Goal: Task Accomplishment & Management: Manage account settings

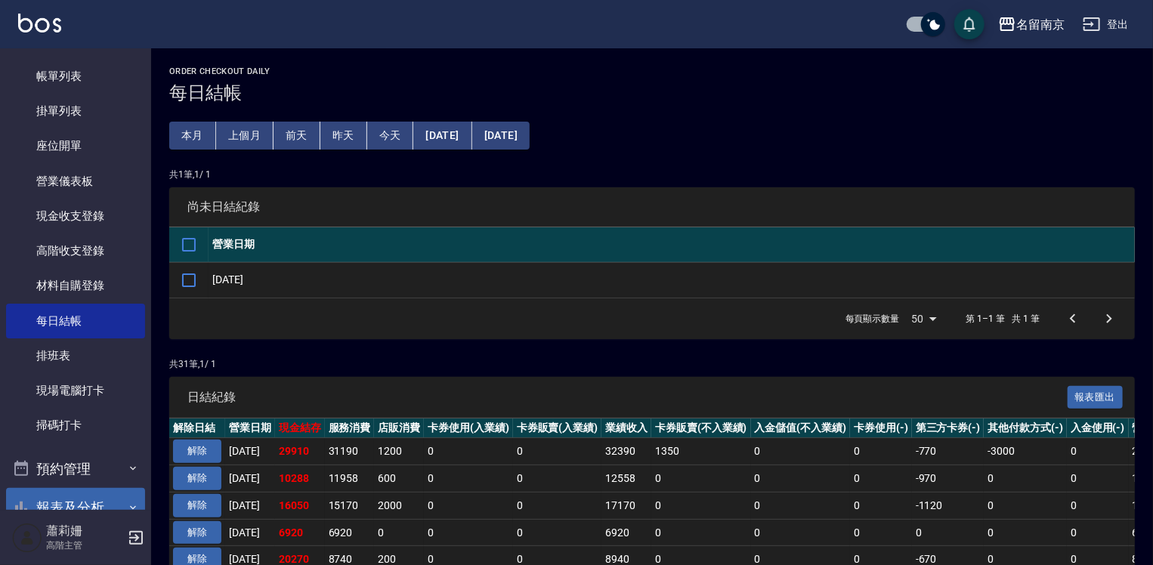
scroll to position [227, 0]
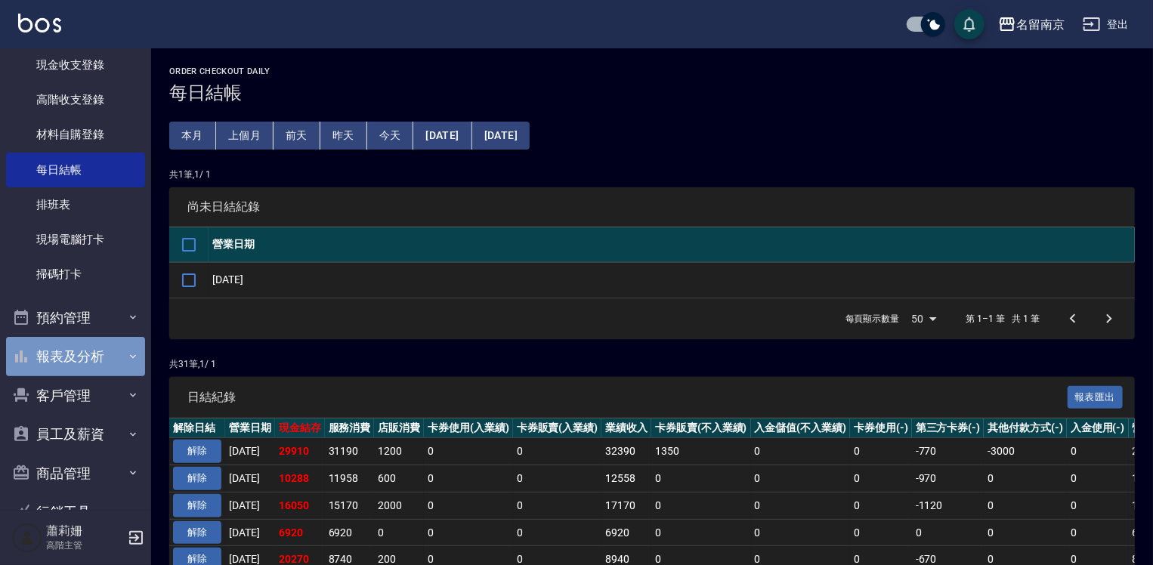
click at [80, 349] on button "報表及分析" at bounding box center [75, 356] width 139 height 39
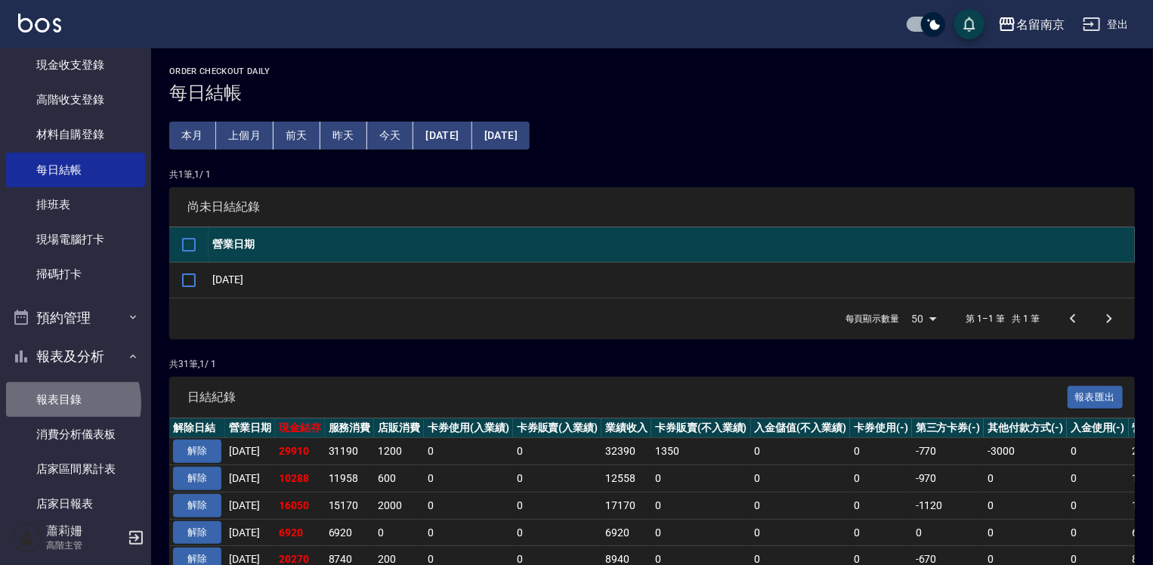
drag, startPoint x: 57, startPoint y: 403, endPoint x: 109, endPoint y: 378, distance: 57.5
click at [57, 403] on link "報表目錄" at bounding box center [75, 399] width 139 height 35
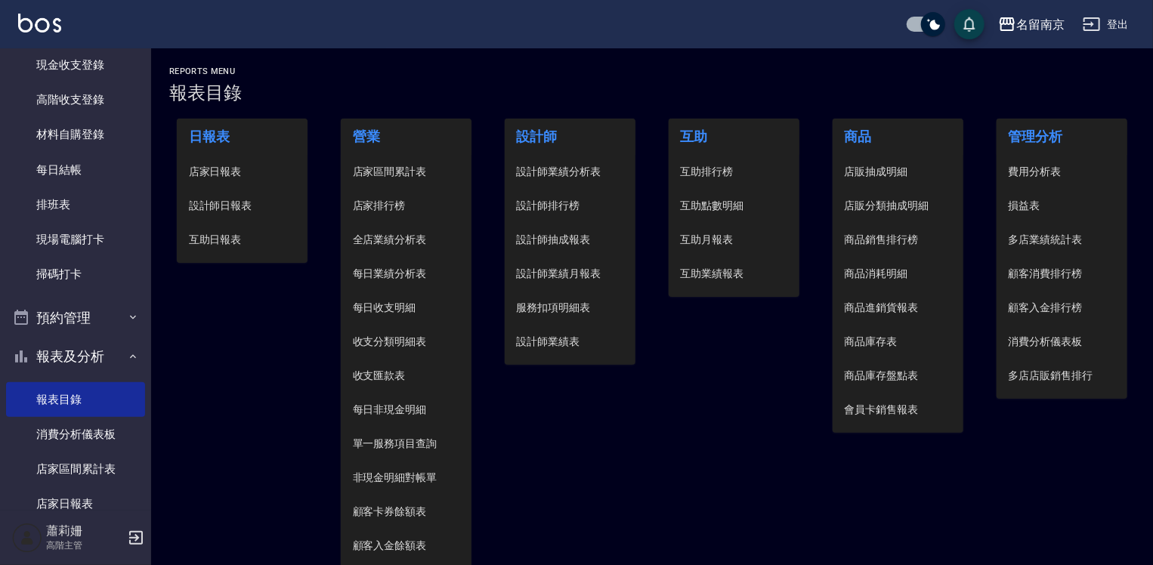
click at [233, 208] on span "設計師日報表" at bounding box center [242, 206] width 107 height 16
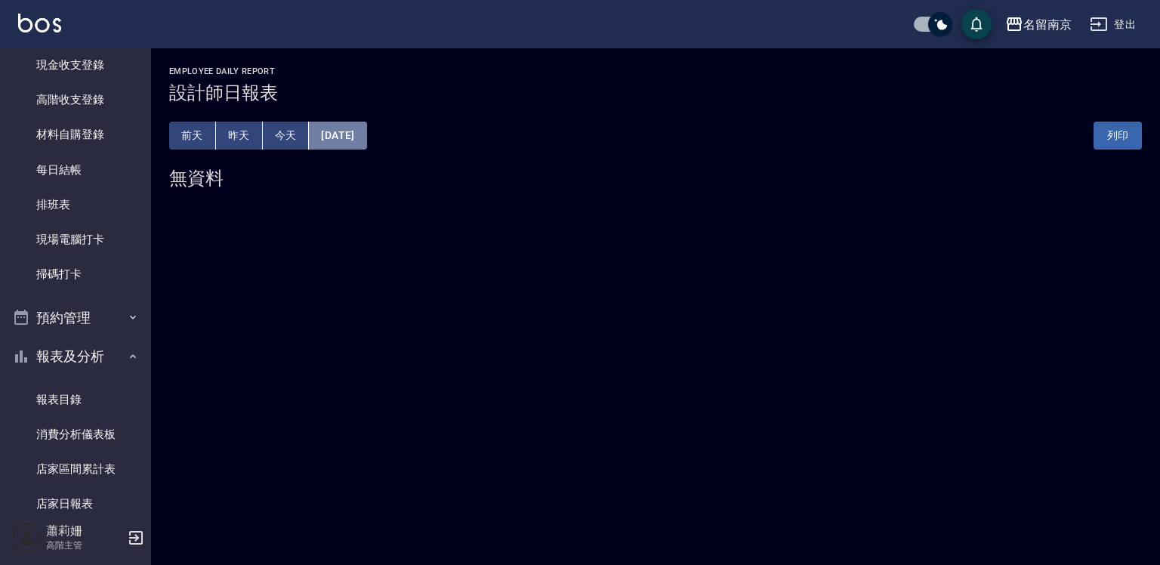
click at [360, 133] on button "[DATE]" at bounding box center [337, 136] width 57 height 28
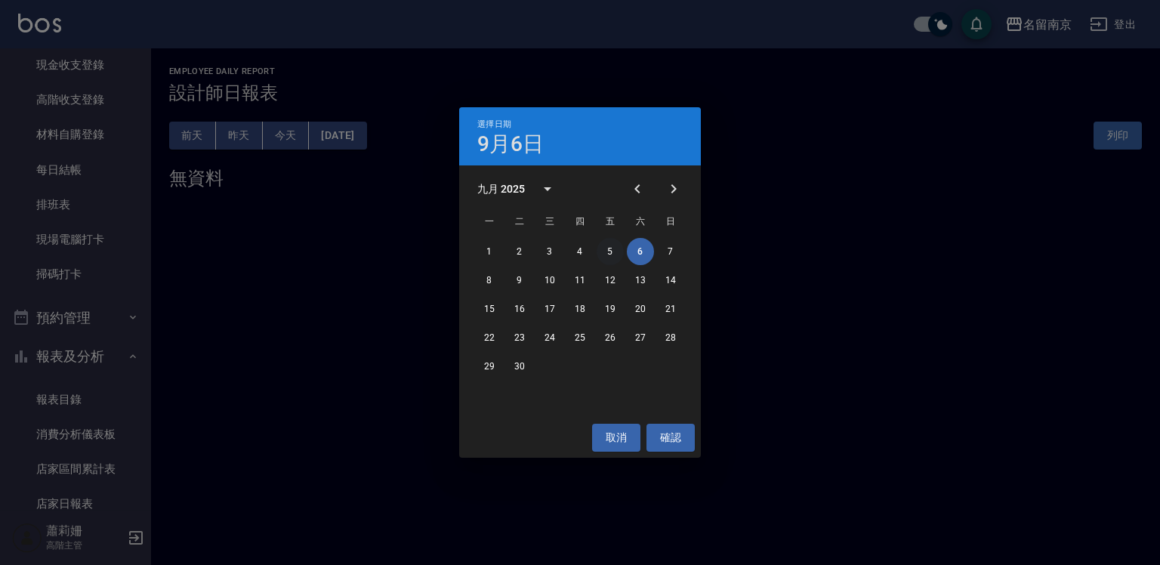
click at [611, 242] on button "5" at bounding box center [610, 251] width 27 height 27
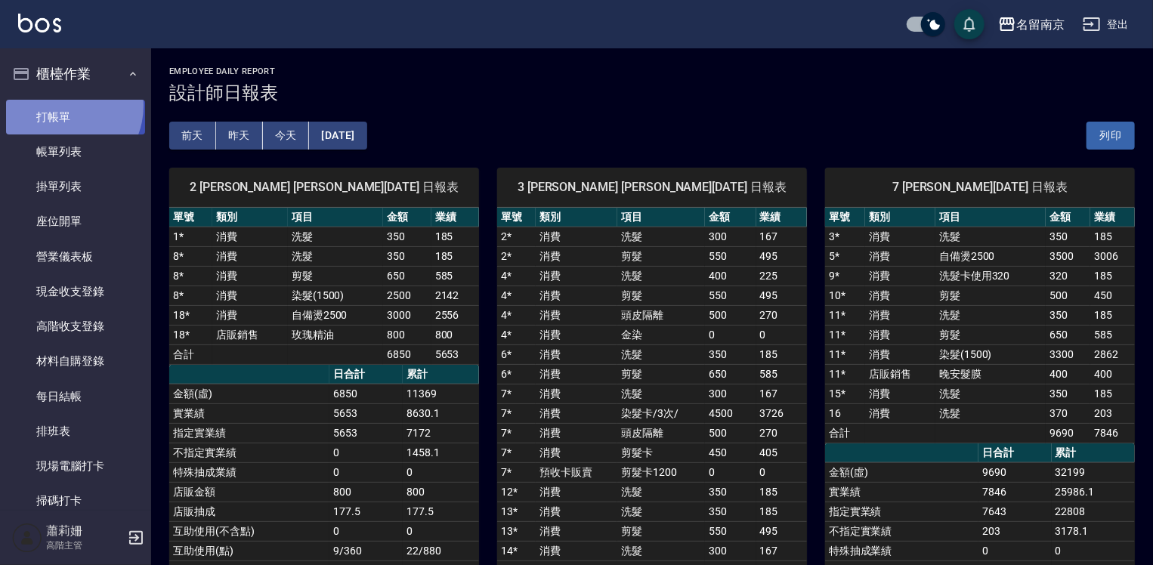
click at [60, 105] on link "打帳單" at bounding box center [75, 117] width 139 height 35
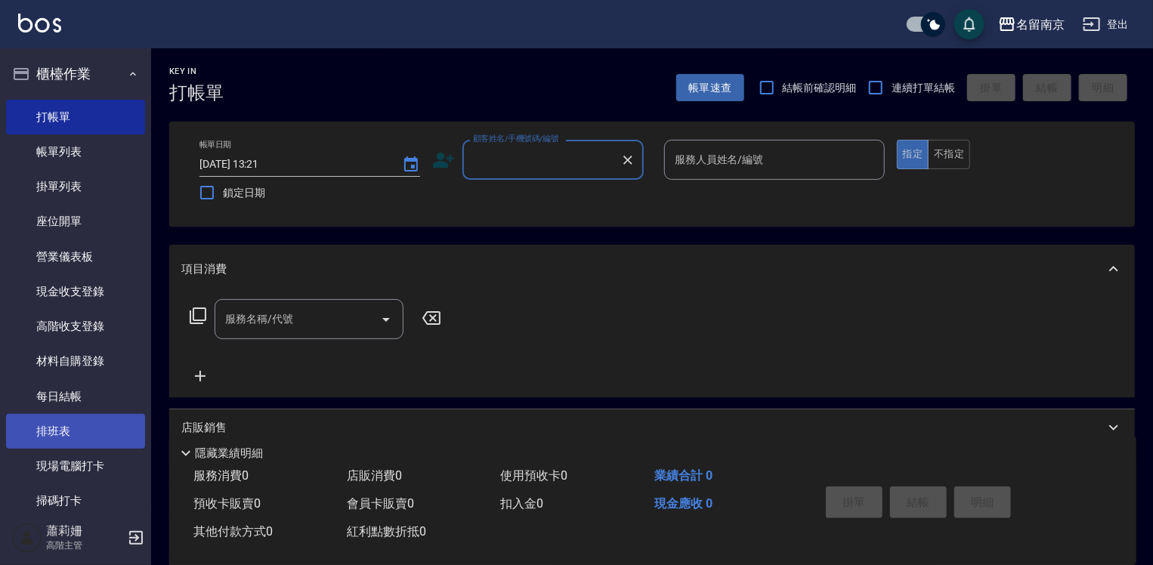
scroll to position [227, 0]
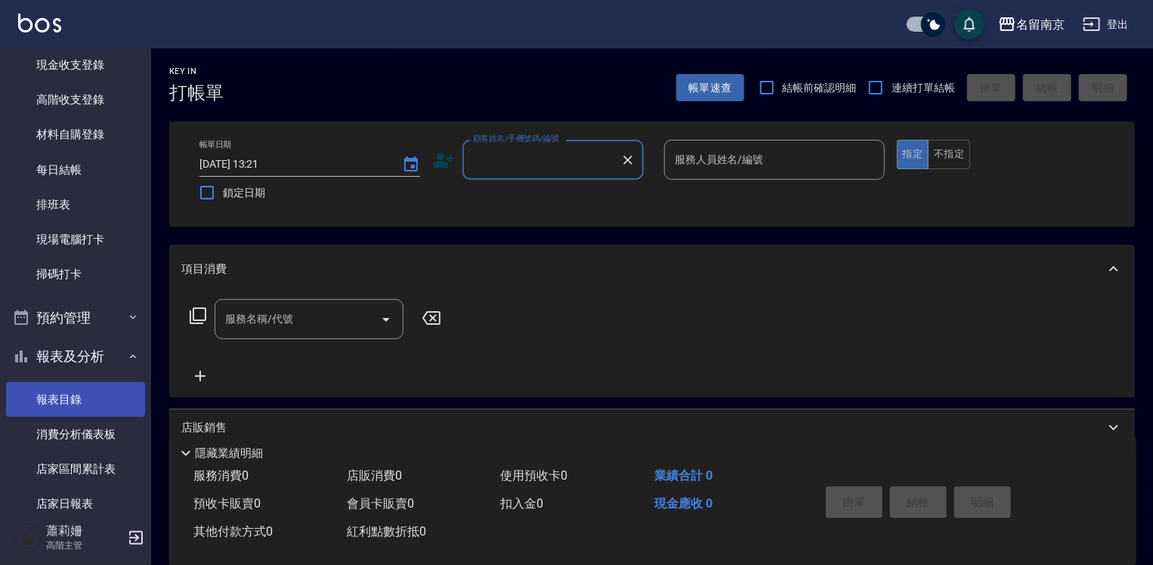
click at [85, 394] on link "報表目錄" at bounding box center [75, 399] width 139 height 35
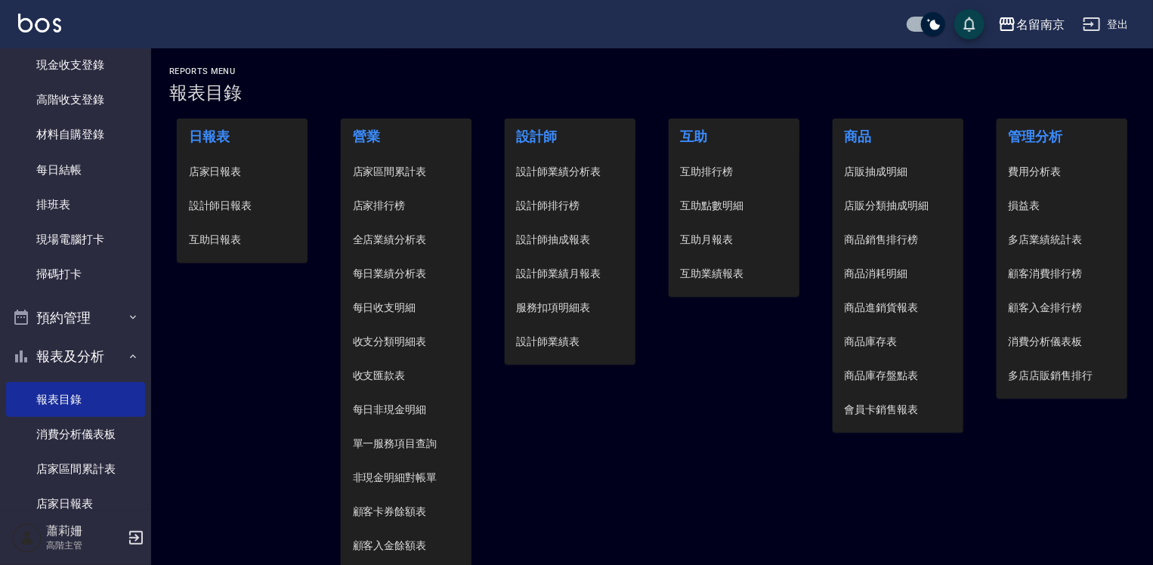
click at [215, 215] on li "設計師日報表" at bounding box center [242, 206] width 131 height 34
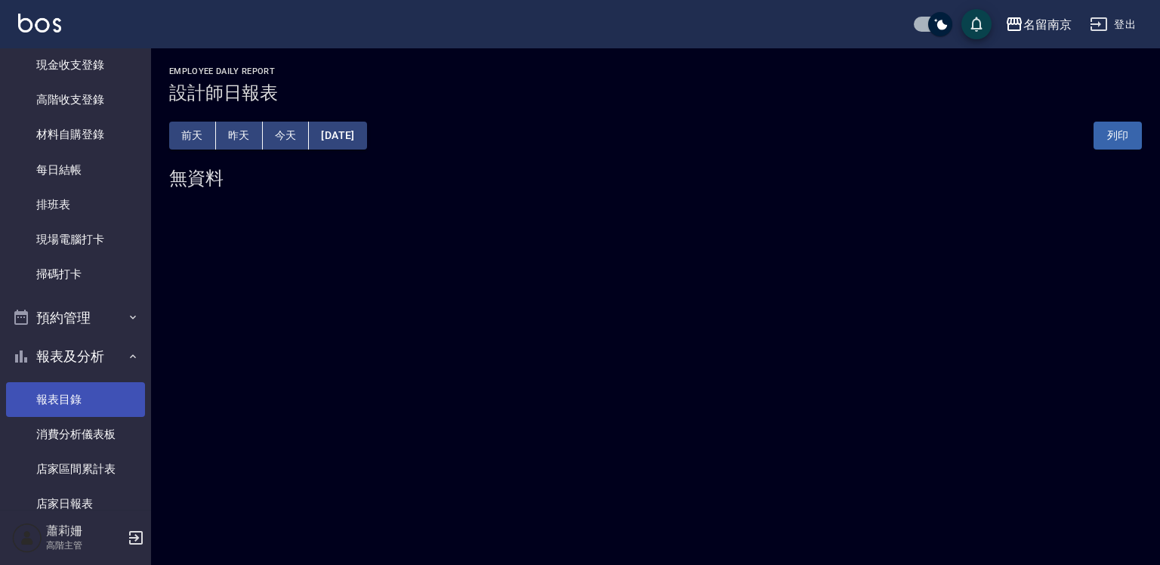
click at [55, 398] on link "報表目錄" at bounding box center [75, 399] width 139 height 35
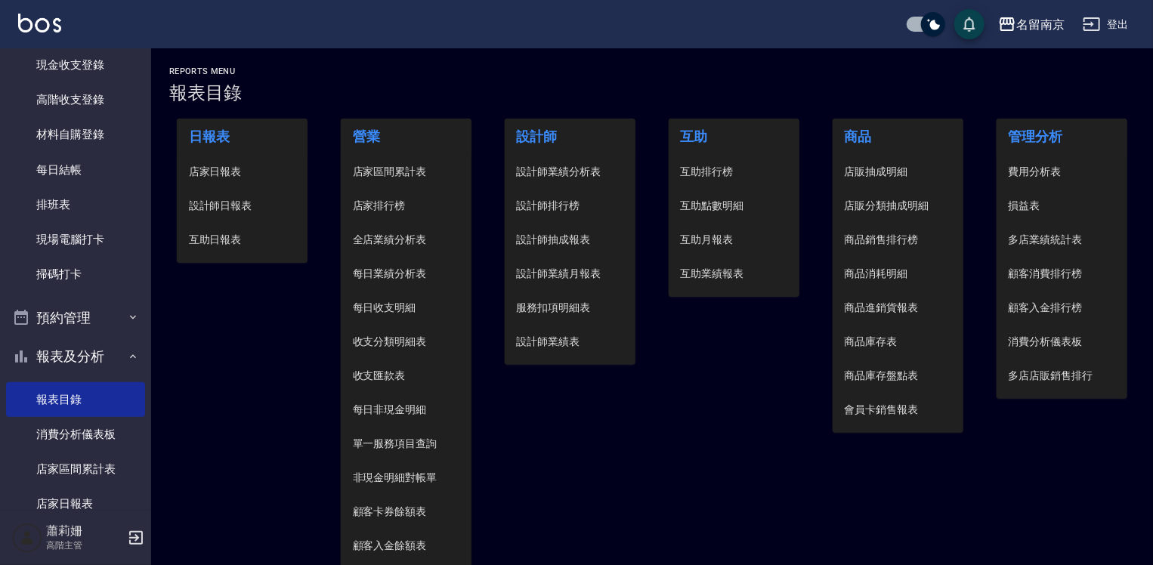
click at [213, 202] on span "設計師日報表" at bounding box center [242, 206] width 107 height 16
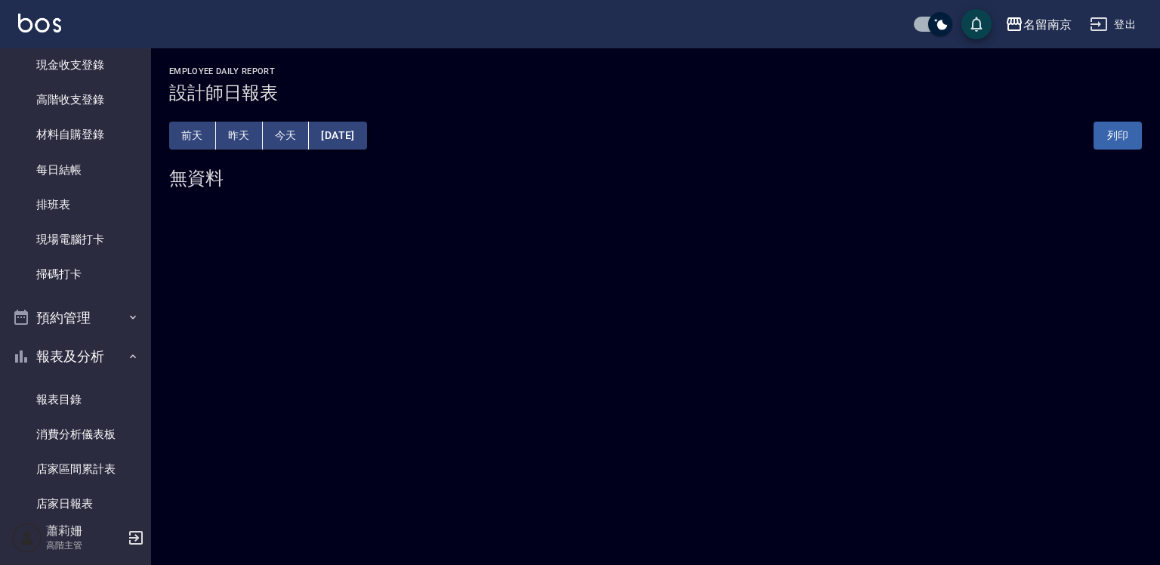
click at [366, 124] on button "[DATE]" at bounding box center [337, 136] width 57 height 28
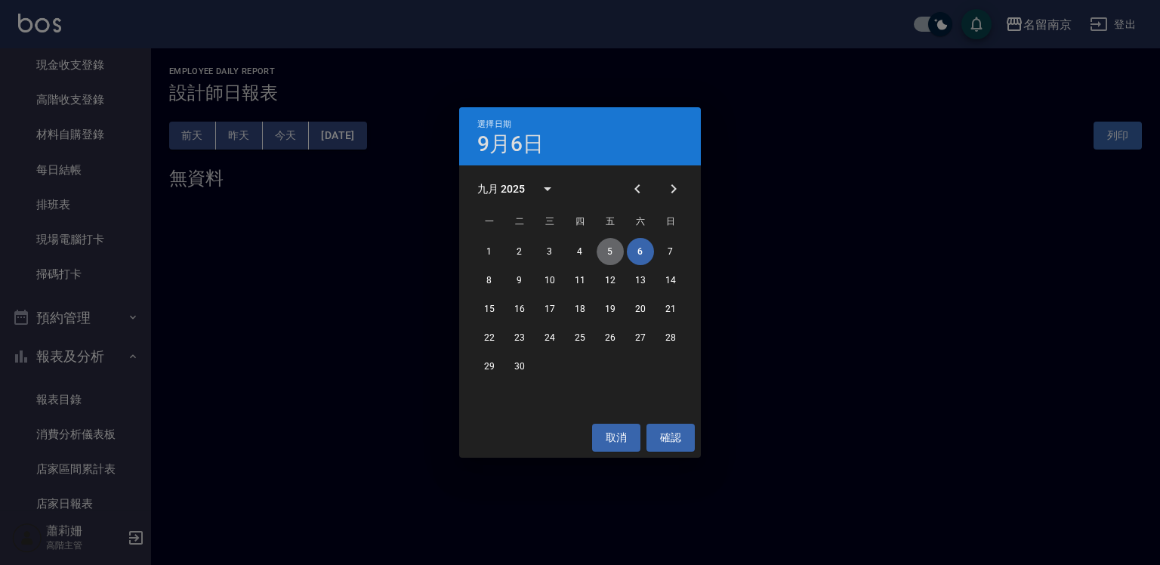
click at [612, 248] on button "5" at bounding box center [610, 251] width 27 height 27
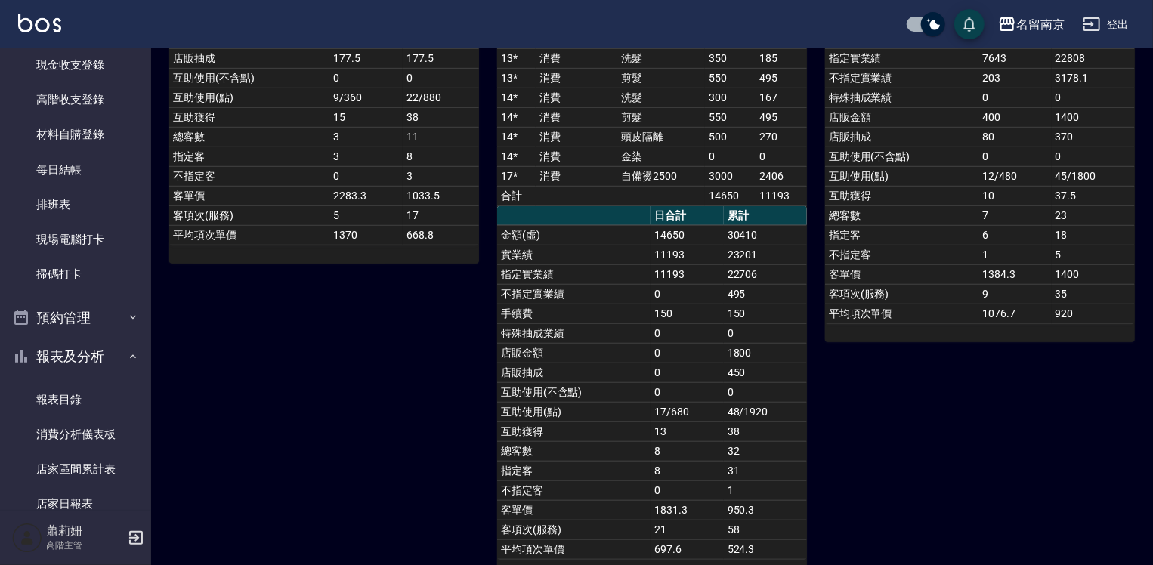
scroll to position [302, 0]
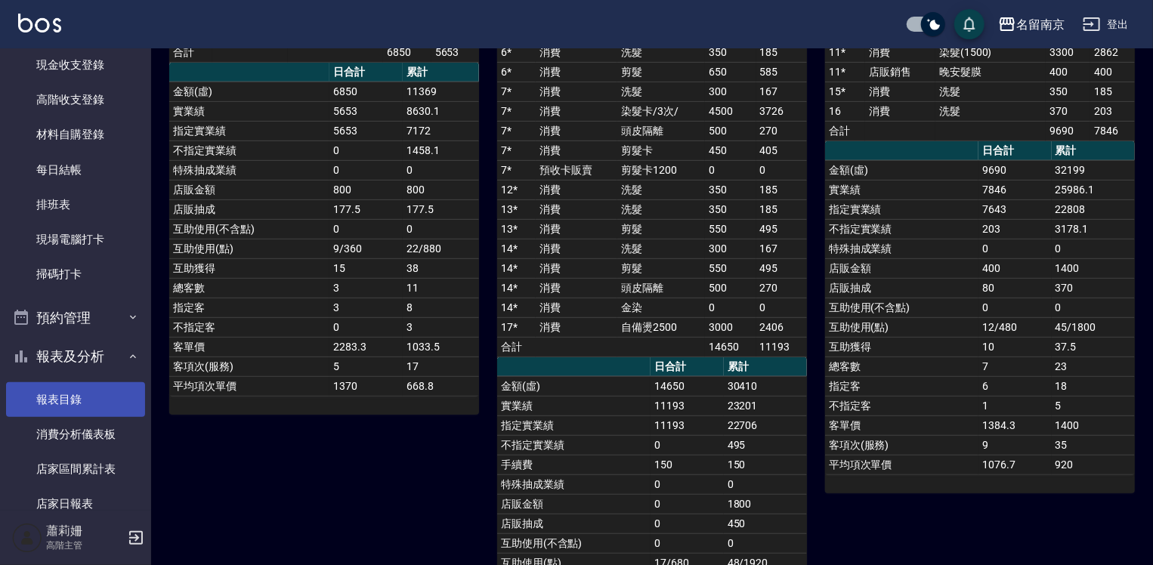
click at [102, 403] on link "報表目錄" at bounding box center [75, 399] width 139 height 35
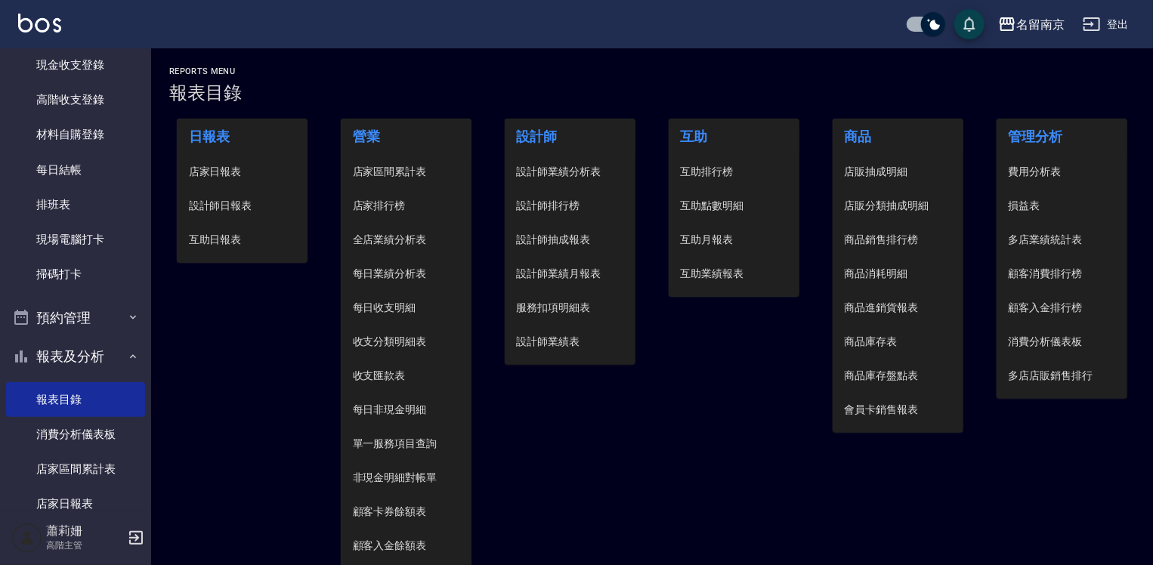
click at [231, 210] on span "設計師日報表" at bounding box center [242, 206] width 107 height 16
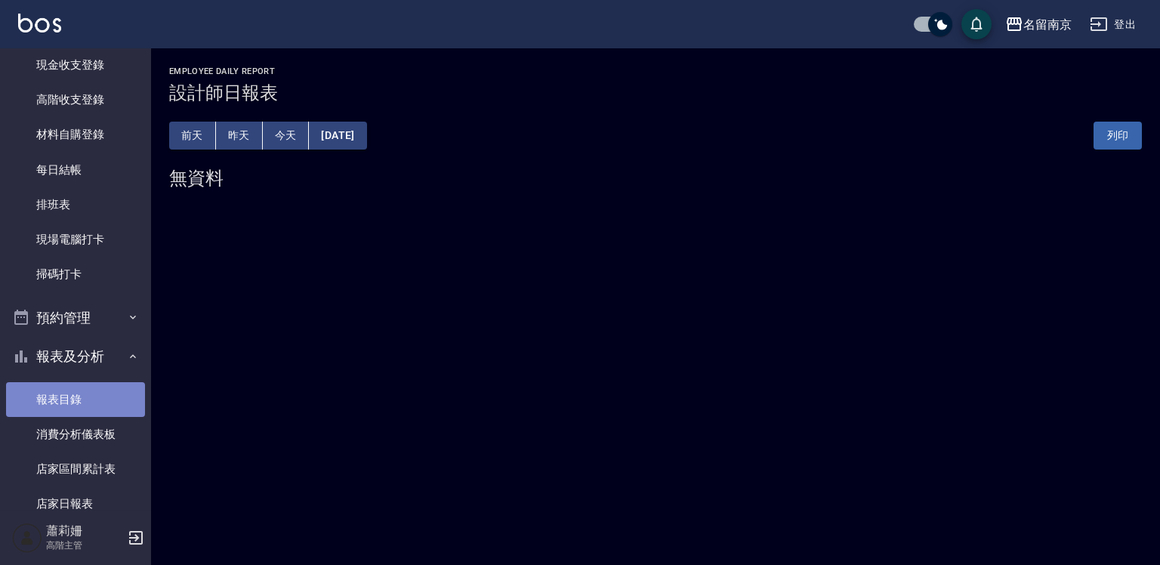
click at [85, 391] on link "報表目錄" at bounding box center [75, 399] width 139 height 35
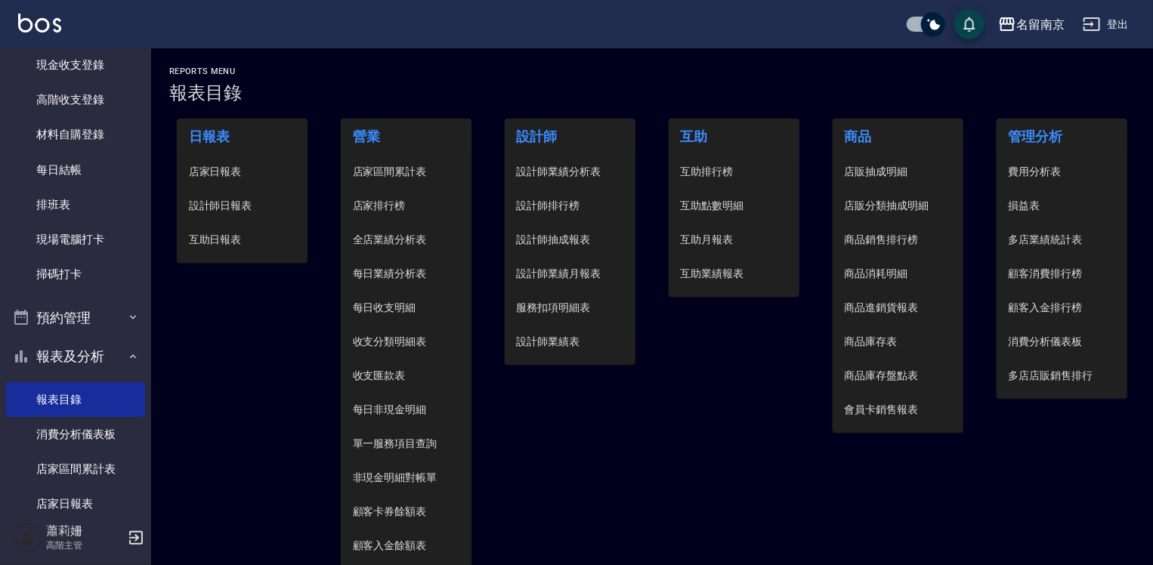
click at [230, 166] on span "店家日報表" at bounding box center [242, 172] width 107 height 16
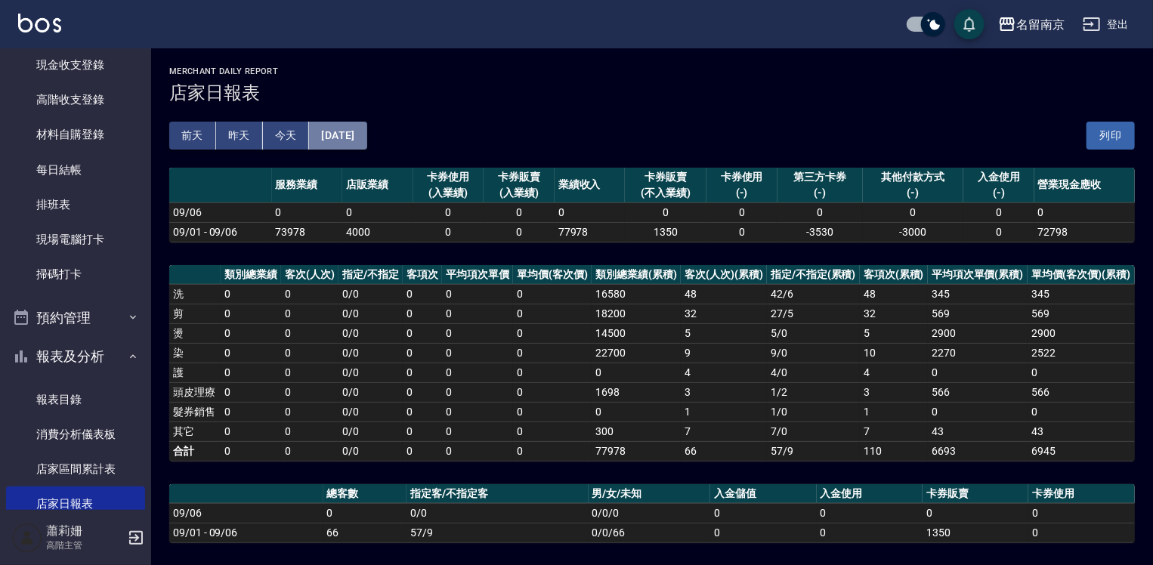
click at [366, 142] on button "[DATE]" at bounding box center [337, 136] width 57 height 28
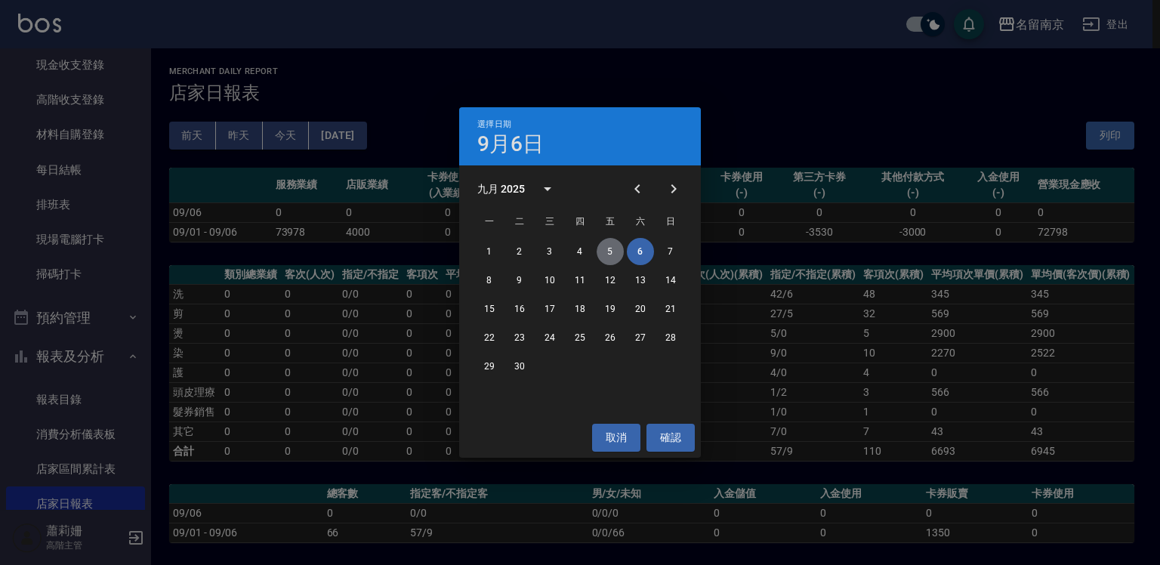
click at [607, 246] on button "5" at bounding box center [610, 251] width 27 height 27
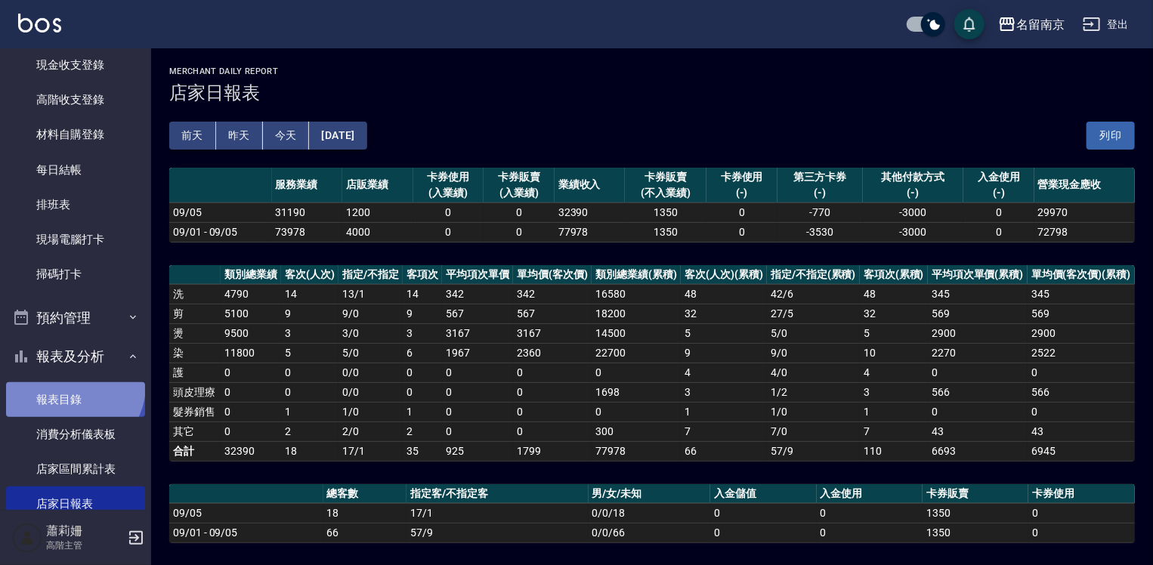
click at [72, 385] on link "報表目錄" at bounding box center [75, 399] width 139 height 35
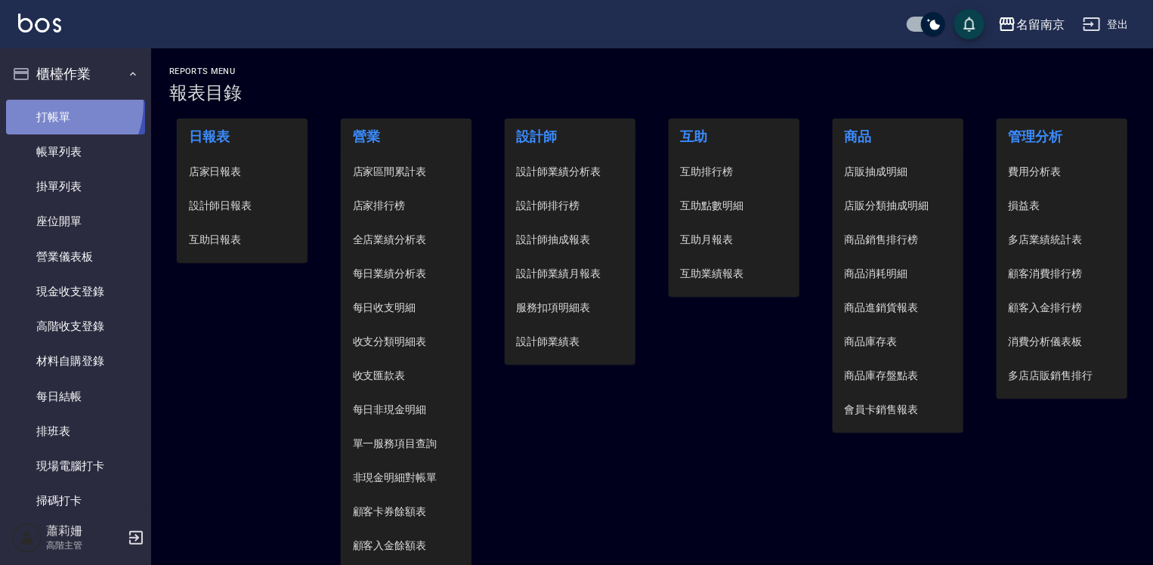
click at [50, 103] on link "打帳單" at bounding box center [75, 117] width 139 height 35
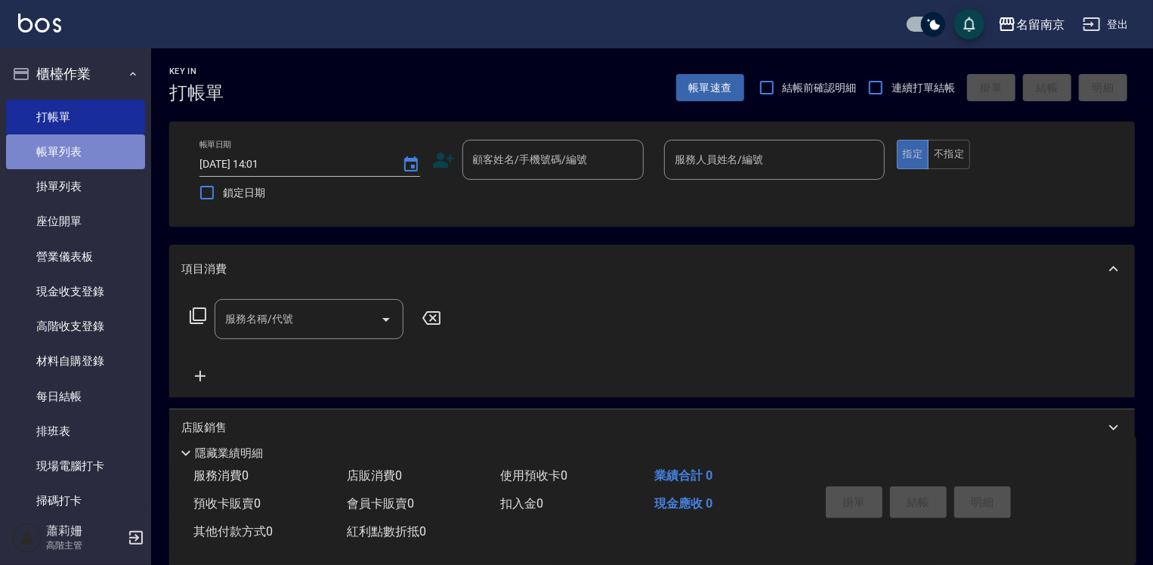
click at [112, 155] on link "帳單列表" at bounding box center [75, 151] width 139 height 35
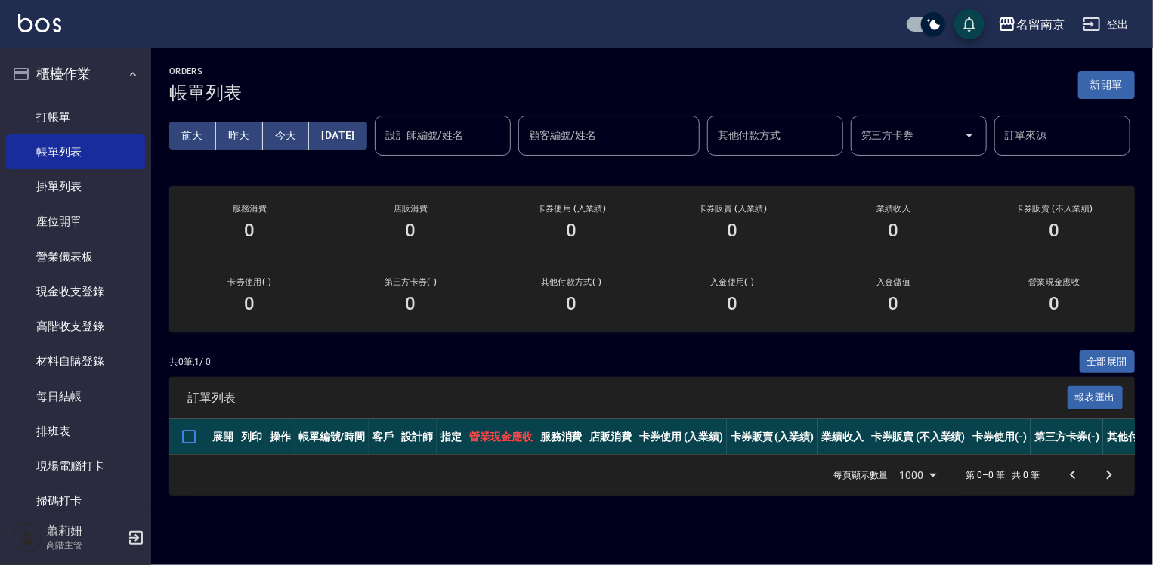
scroll to position [302, 0]
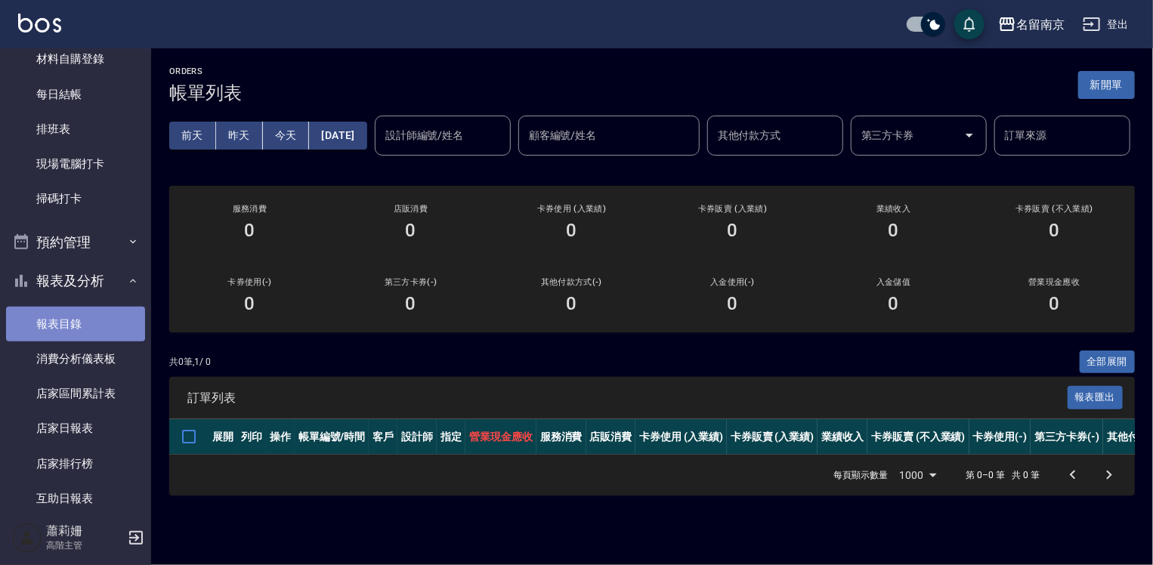
click at [96, 321] on link "報表目錄" at bounding box center [75, 324] width 139 height 35
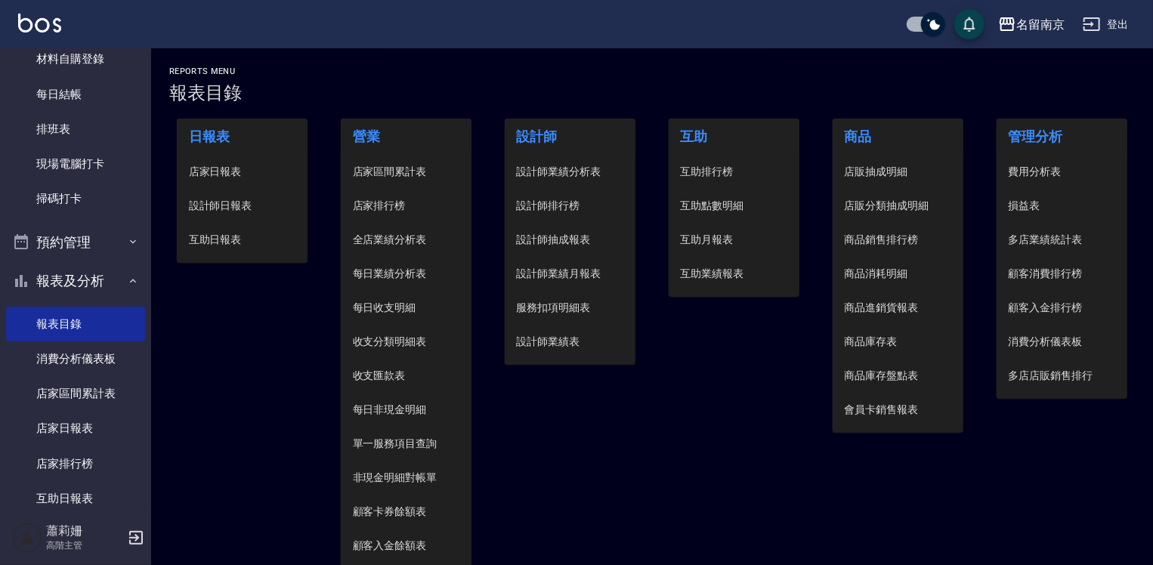
click at [248, 202] on span "設計師日報表" at bounding box center [242, 206] width 107 height 16
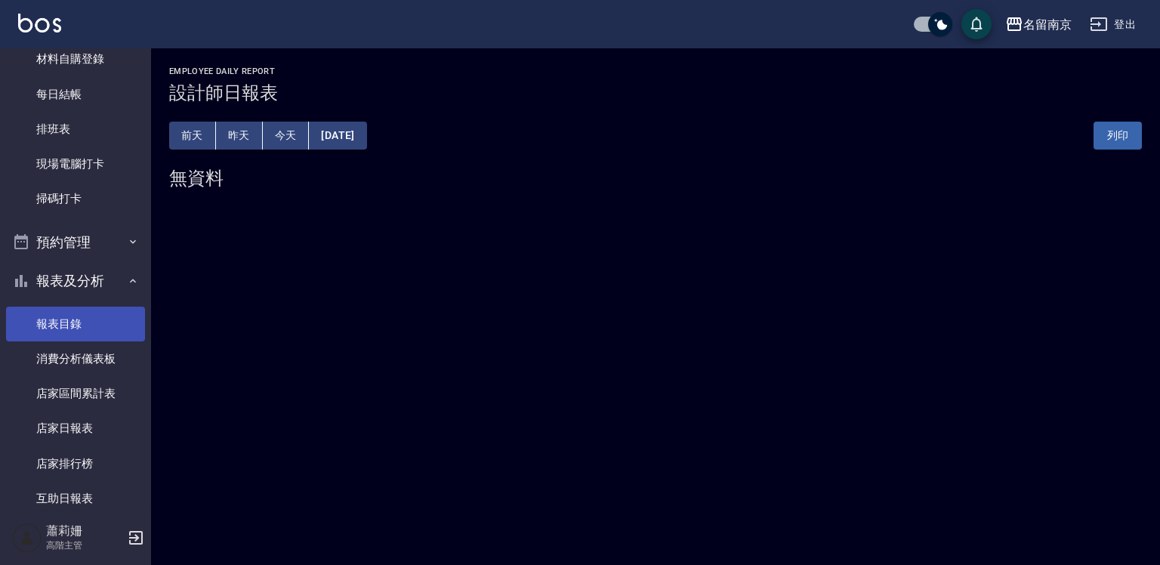
click at [45, 318] on link "報表目錄" at bounding box center [75, 324] width 139 height 35
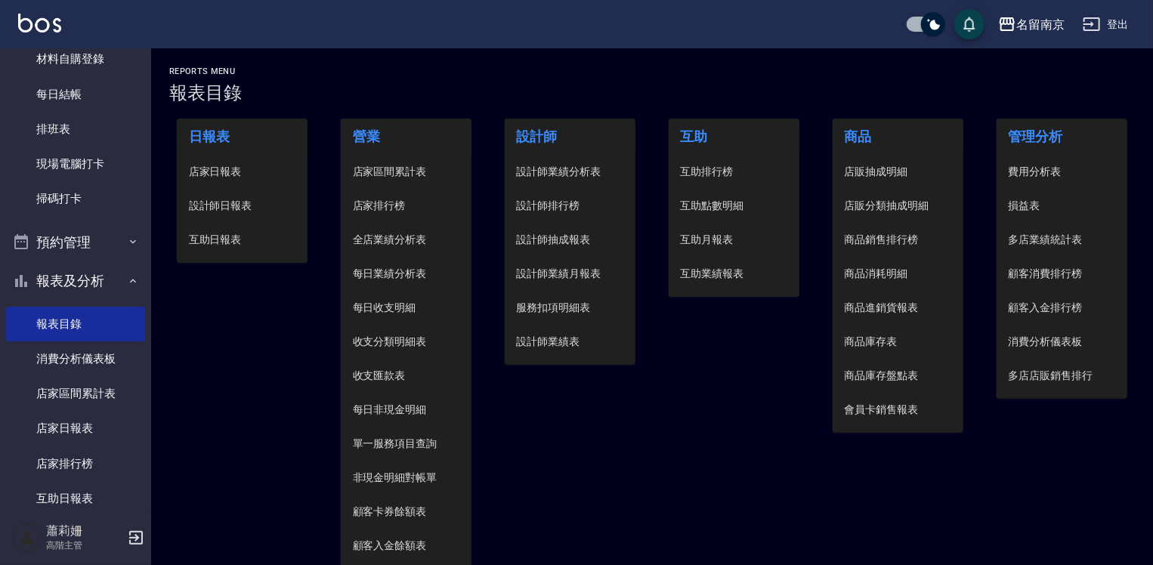
click at [224, 213] on span "設計師日報表" at bounding box center [242, 206] width 107 height 16
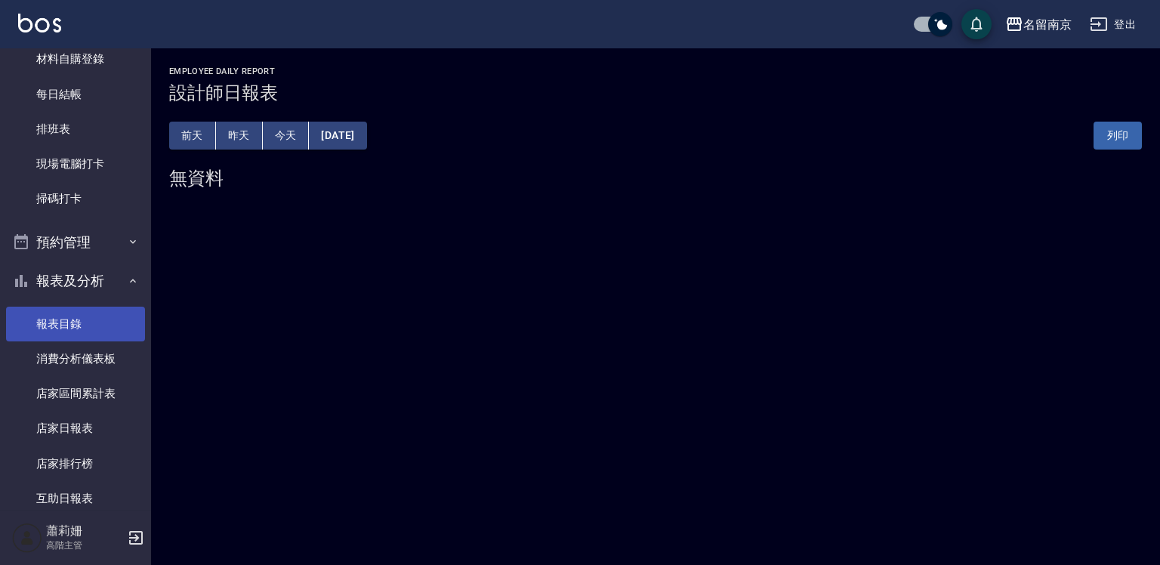
click at [60, 322] on link "報表目錄" at bounding box center [75, 324] width 139 height 35
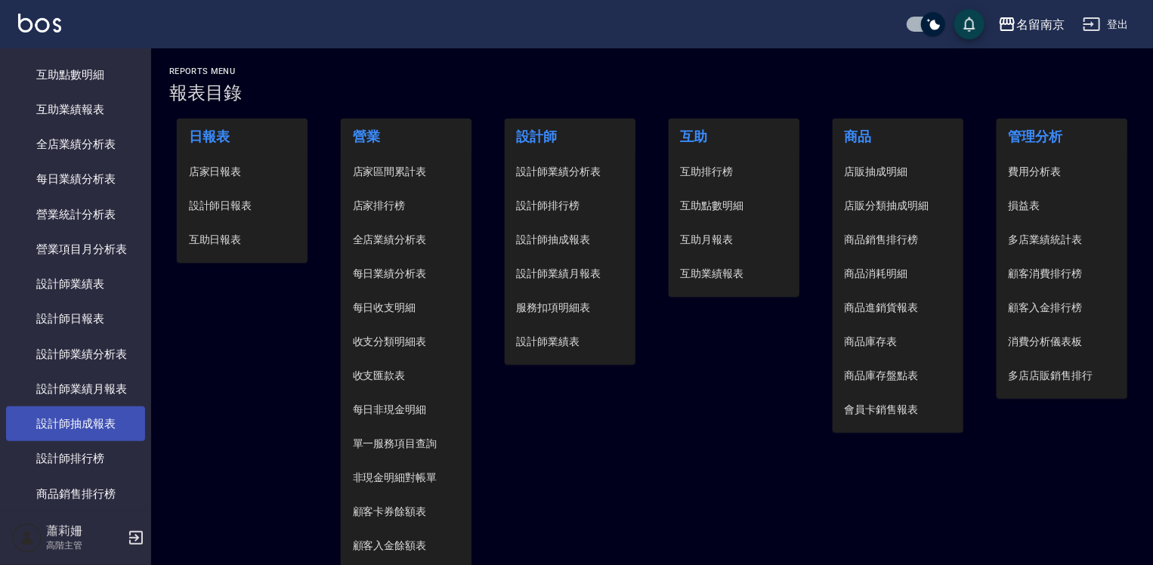
scroll to position [1133, 0]
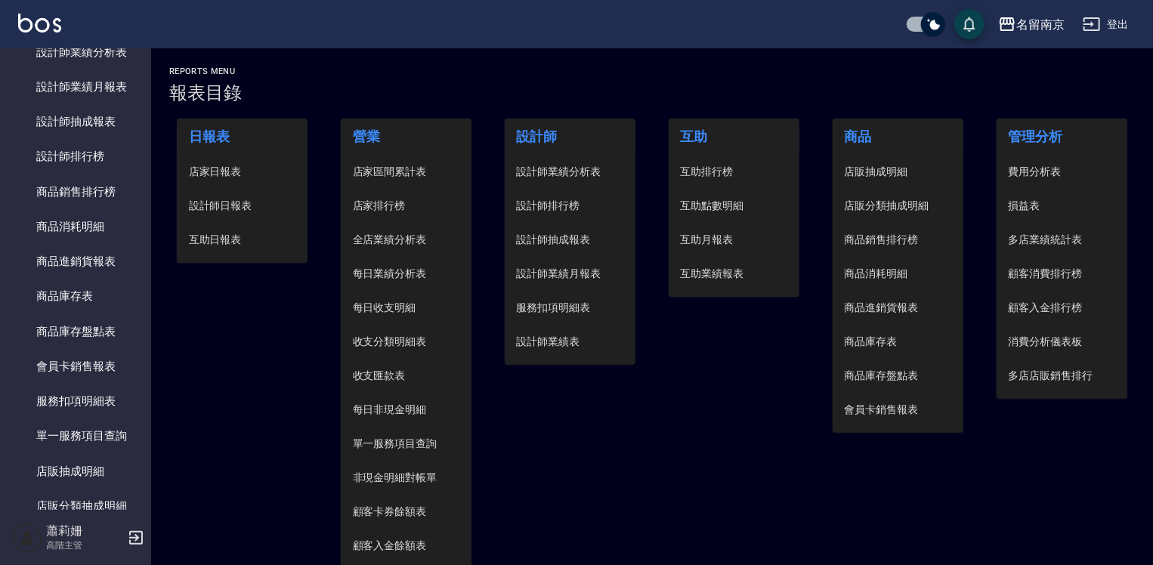
click at [219, 168] on span "店家日報表" at bounding box center [242, 172] width 107 height 16
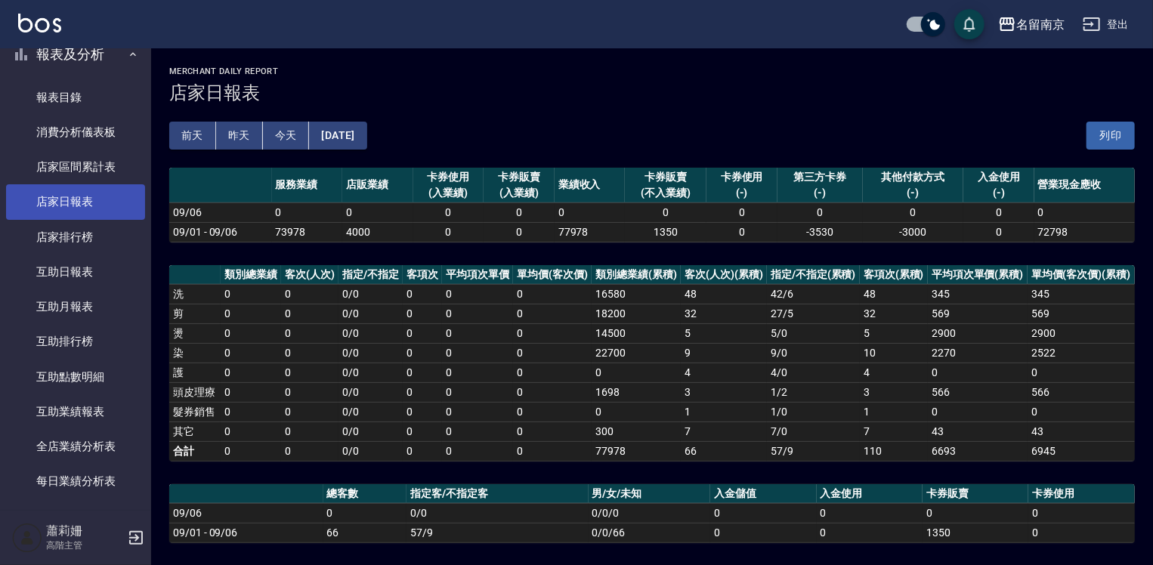
scroll to position [453, 0]
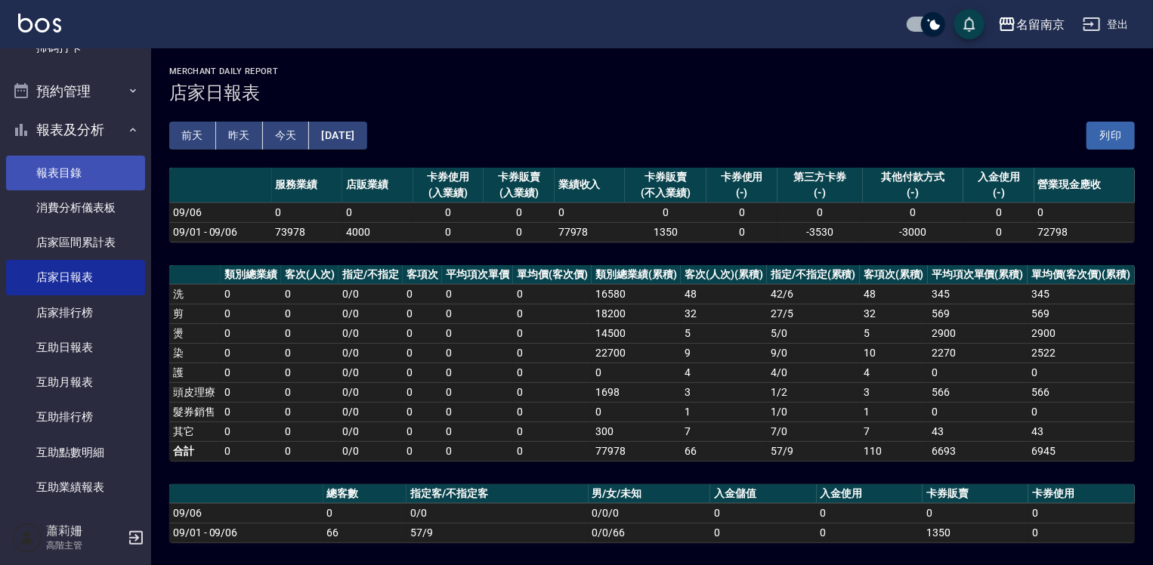
click at [96, 163] on link "報表目錄" at bounding box center [75, 173] width 139 height 35
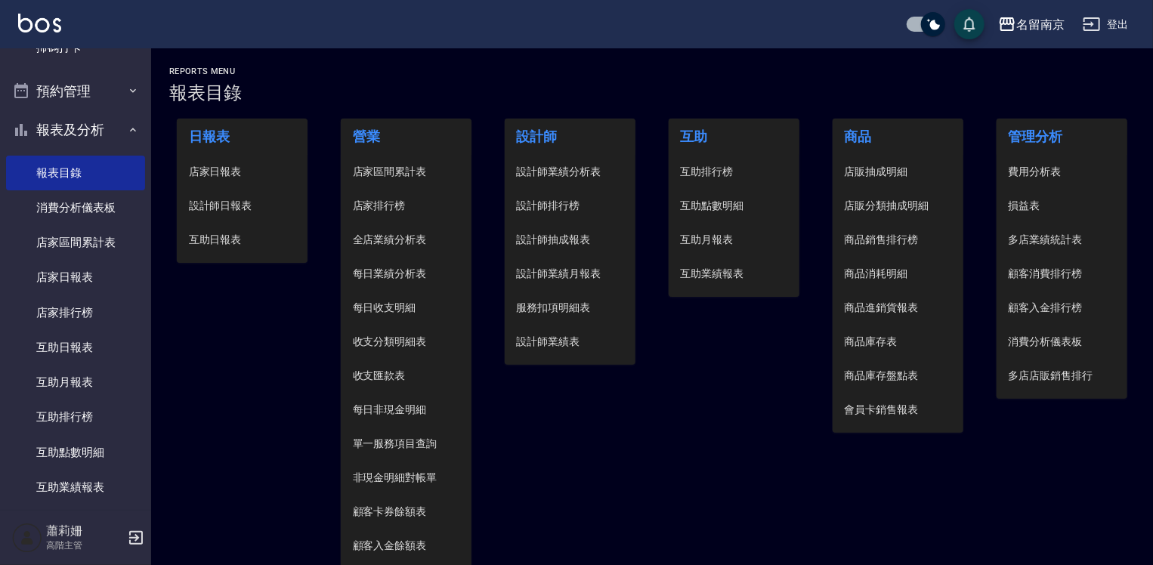
click at [221, 198] on span "設計師日報表" at bounding box center [242, 206] width 107 height 16
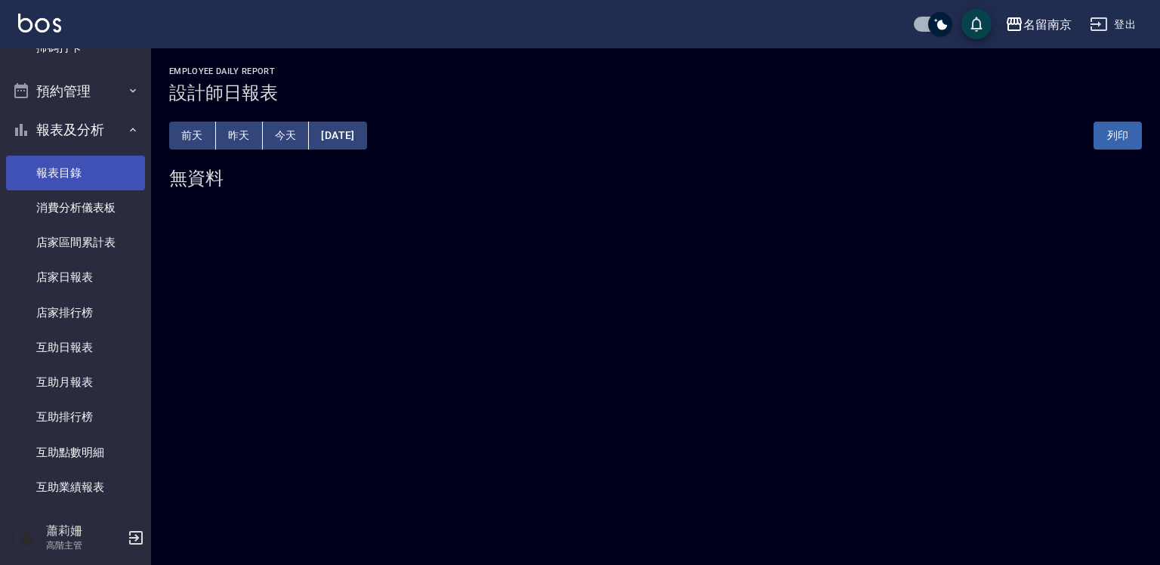
click at [88, 167] on link "報表目錄" at bounding box center [75, 173] width 139 height 35
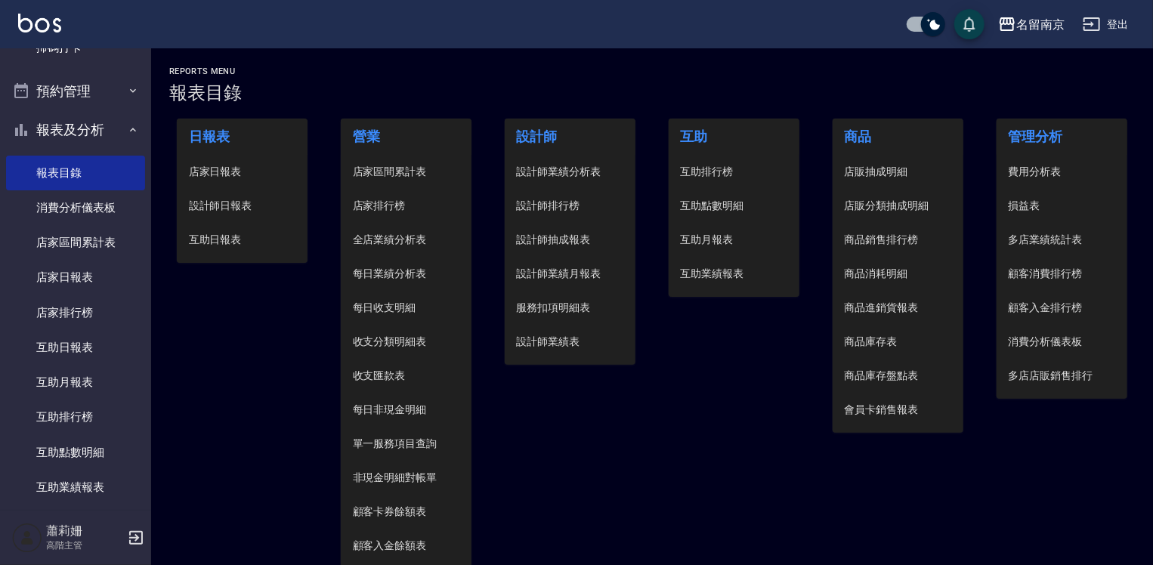
click at [230, 202] on span "設計師日報表" at bounding box center [242, 206] width 107 height 16
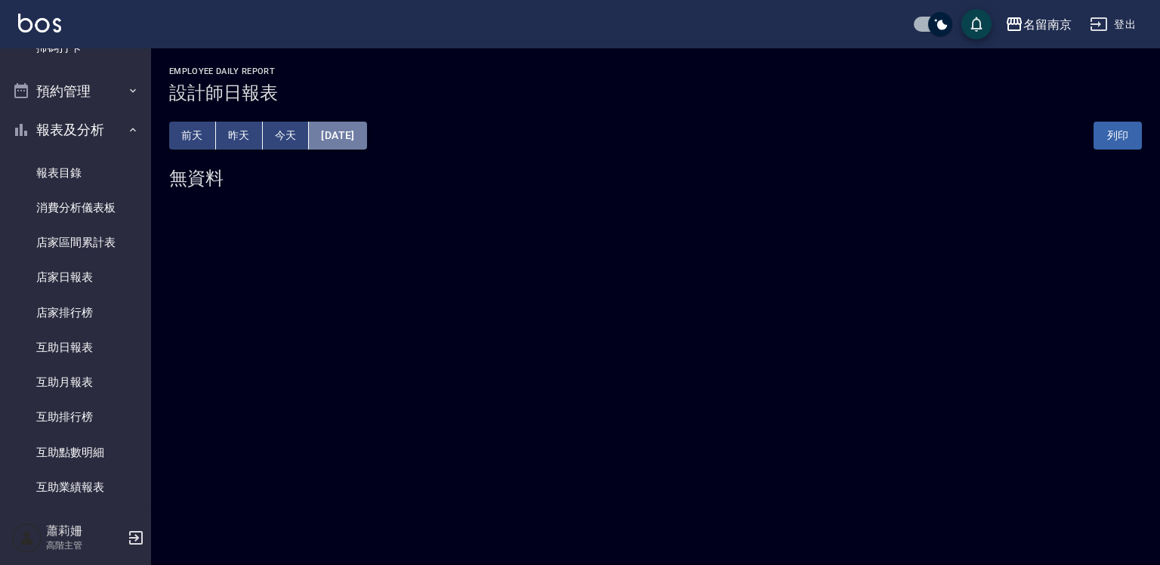
click at [342, 135] on button "[DATE]" at bounding box center [337, 136] width 57 height 28
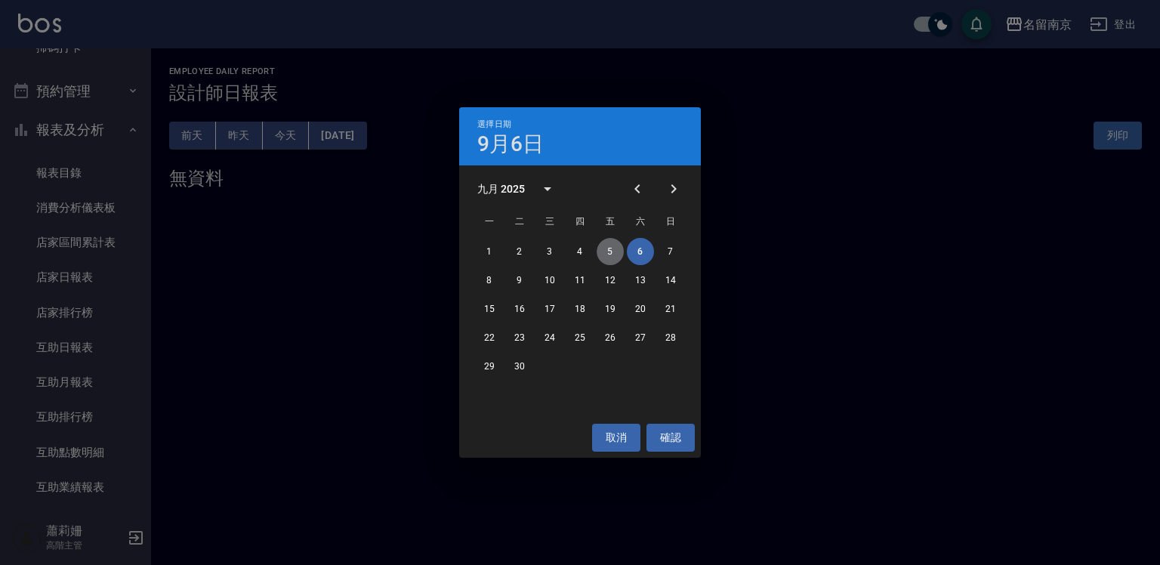
click at [601, 251] on button "5" at bounding box center [610, 251] width 27 height 27
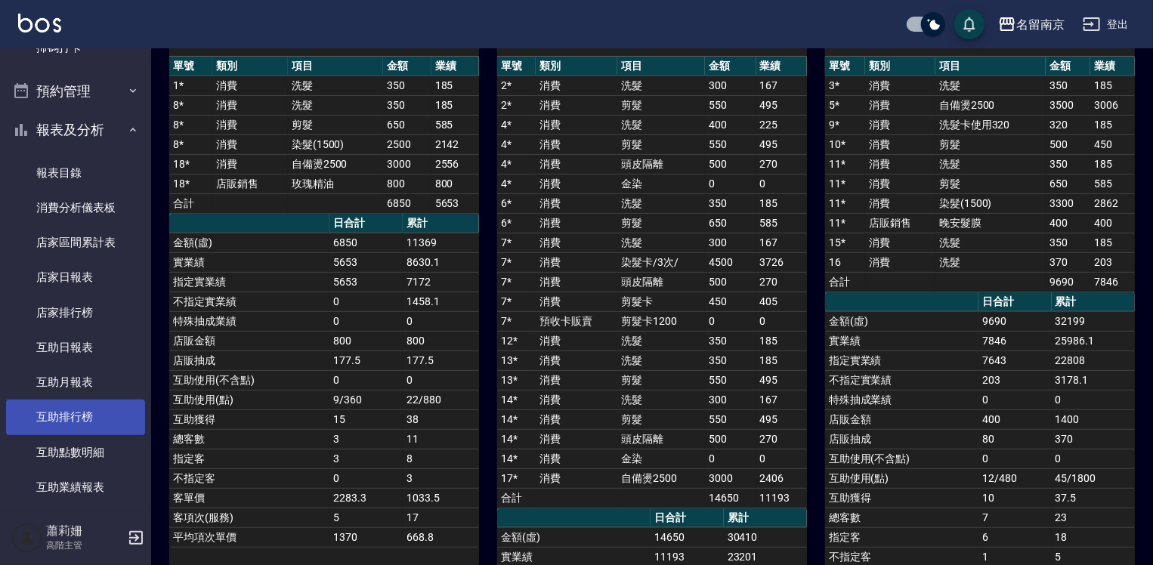
scroll to position [302, 0]
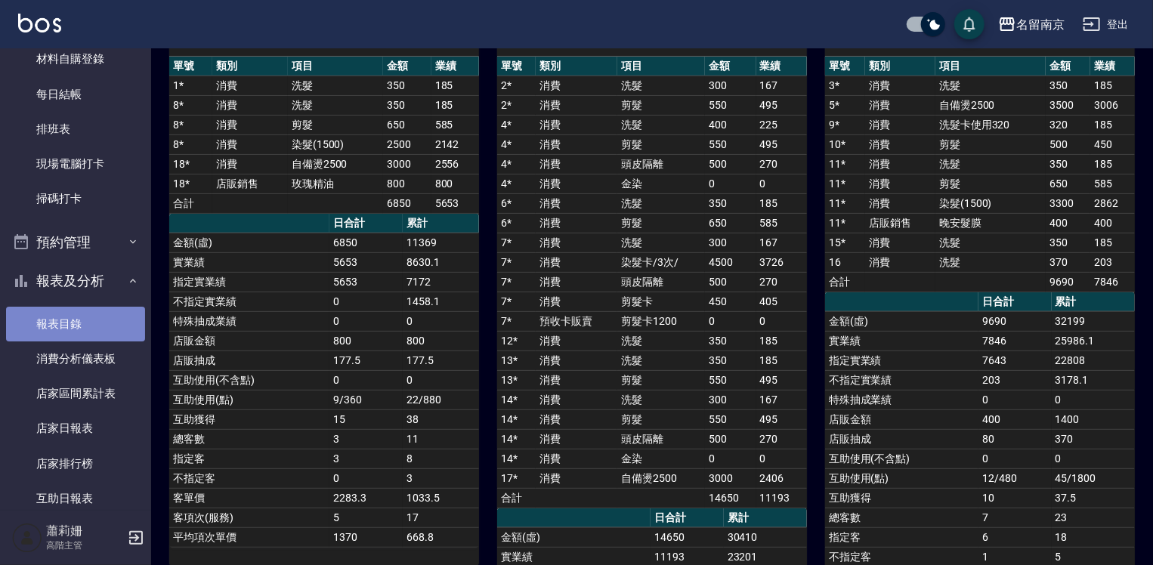
click at [76, 332] on link "報表目錄" at bounding box center [75, 324] width 139 height 35
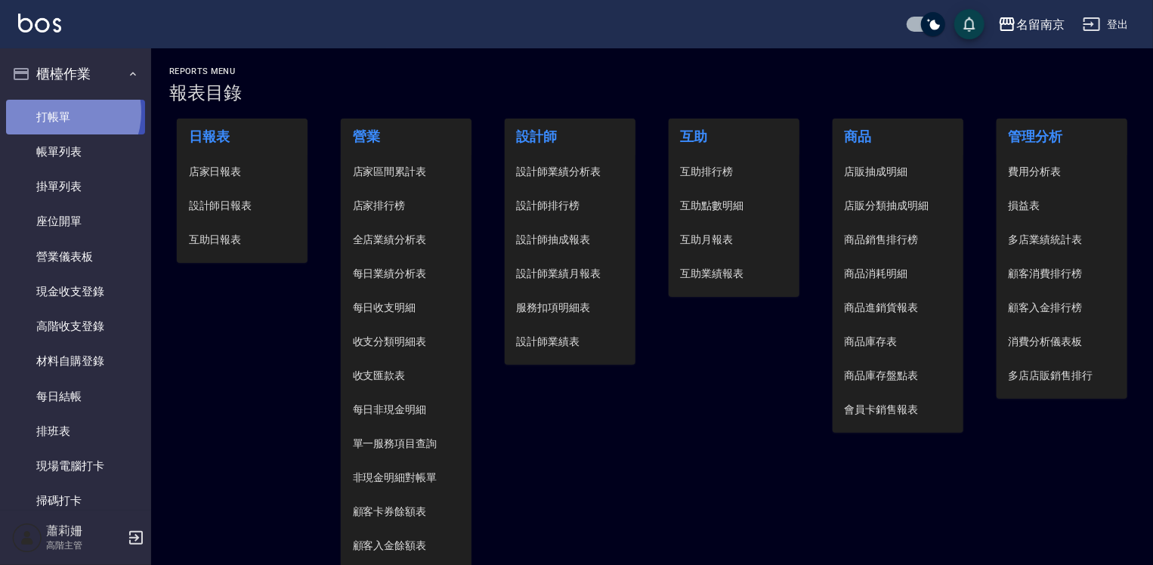
click at [62, 112] on link "打帳單" at bounding box center [75, 117] width 139 height 35
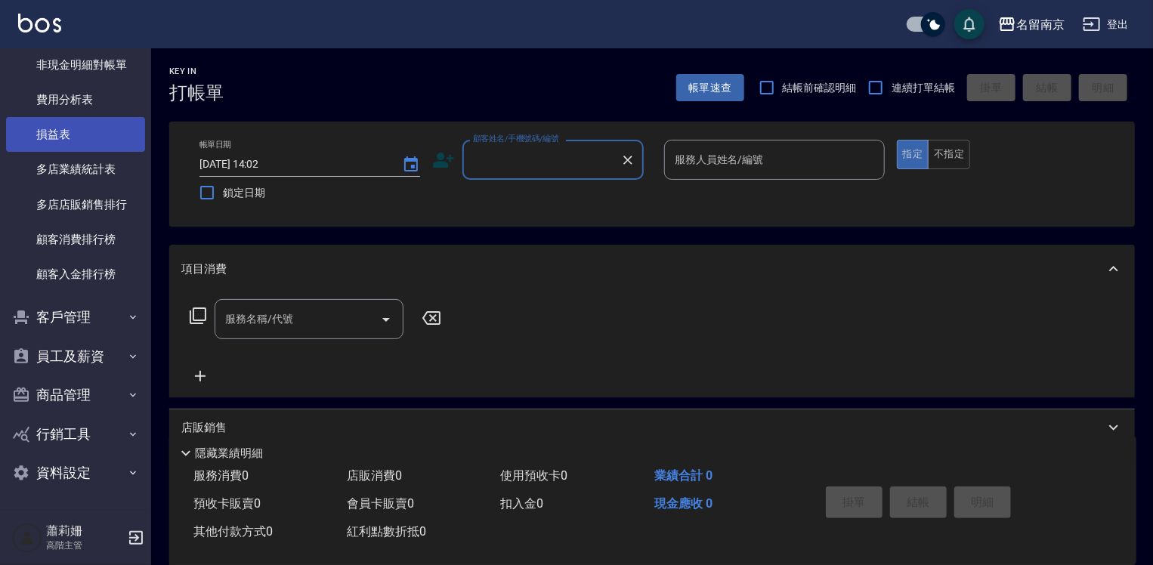
scroll to position [169, 0]
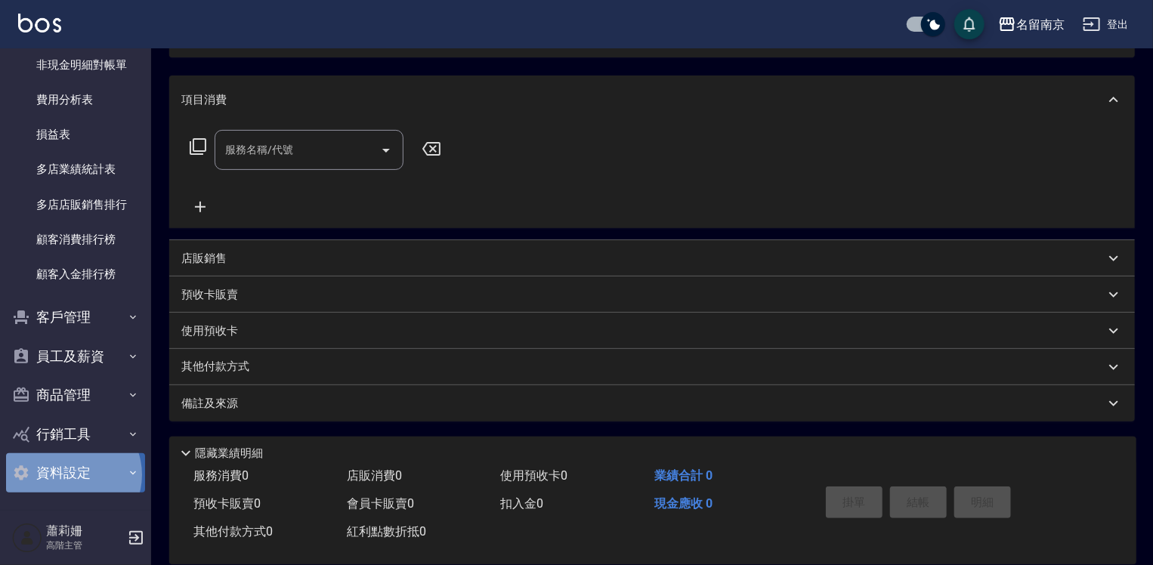
click at [69, 474] on button "資料設定" at bounding box center [75, 472] width 139 height 39
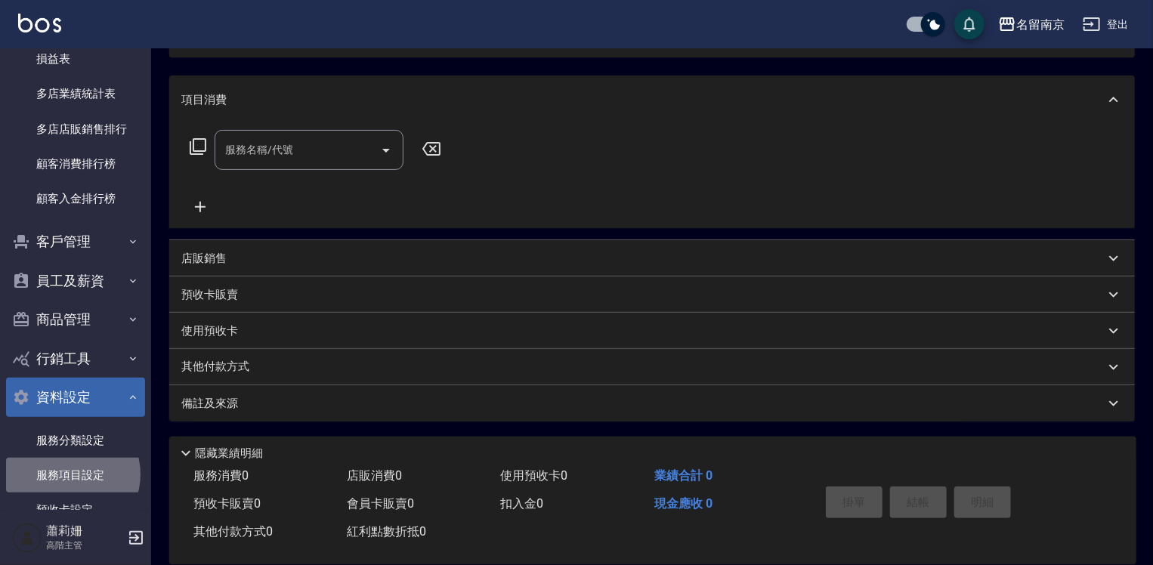
click at [69, 474] on link "服務項目設定" at bounding box center [75, 475] width 139 height 35
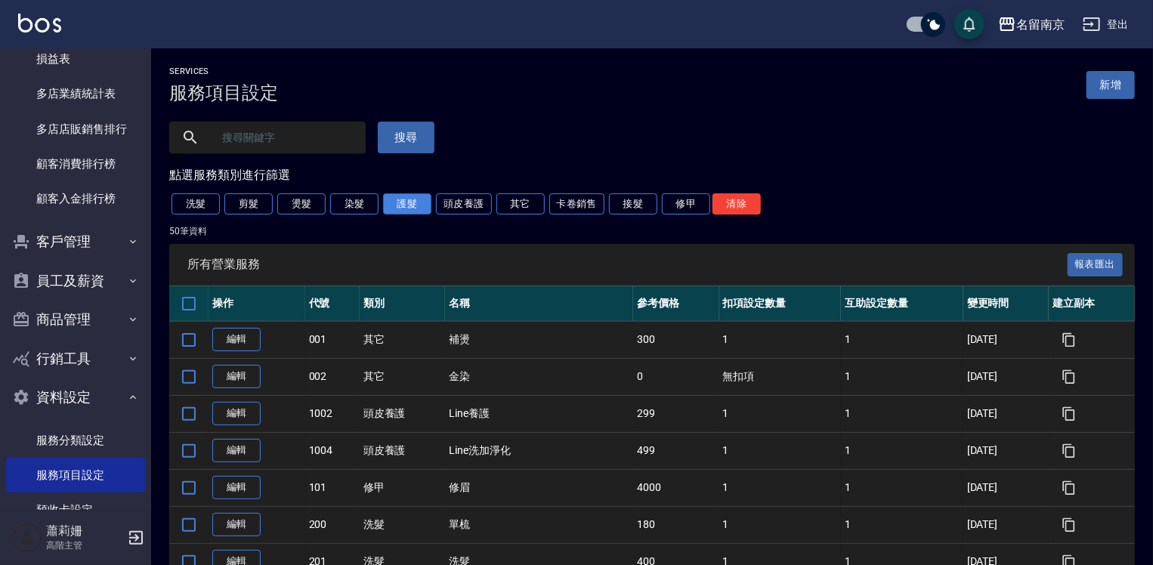
click at [402, 205] on button "護髮" at bounding box center [407, 203] width 48 height 21
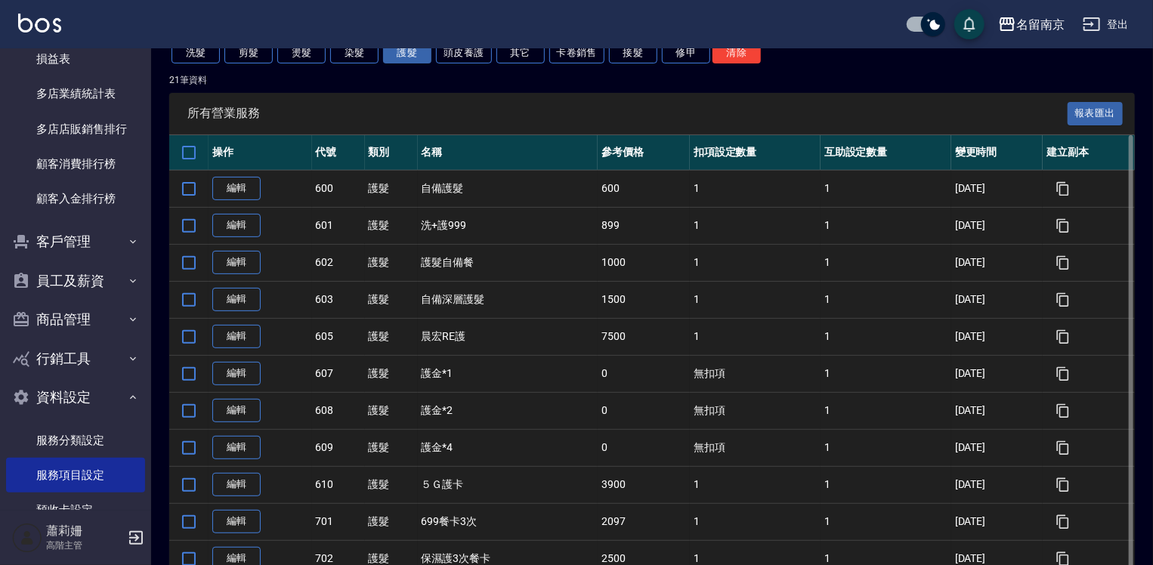
scroll to position [302, 0]
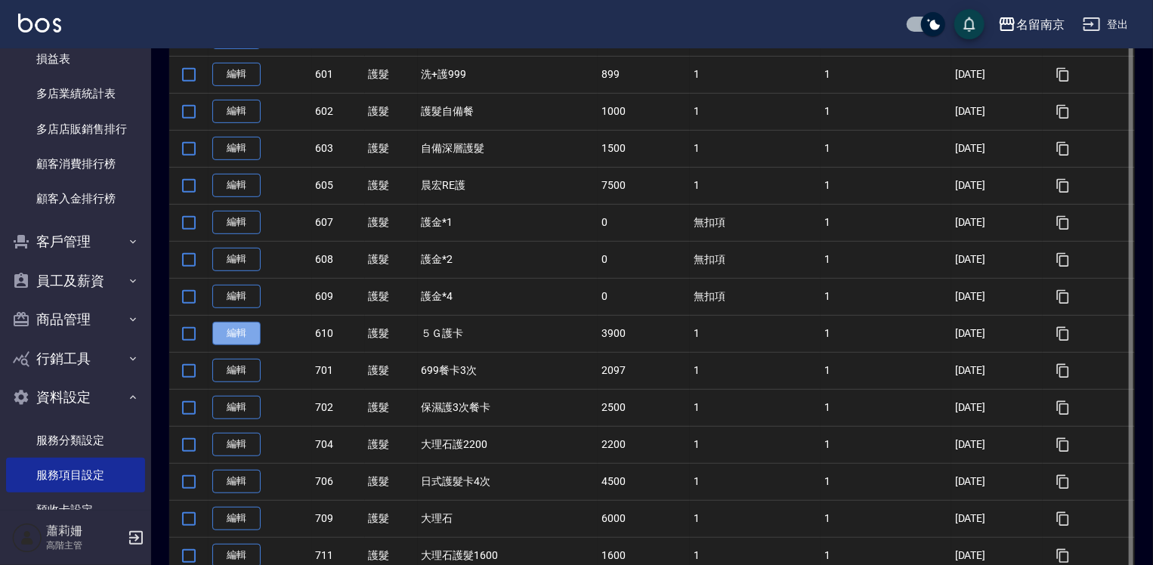
click at [225, 335] on link "編輯" at bounding box center [236, 333] width 48 height 23
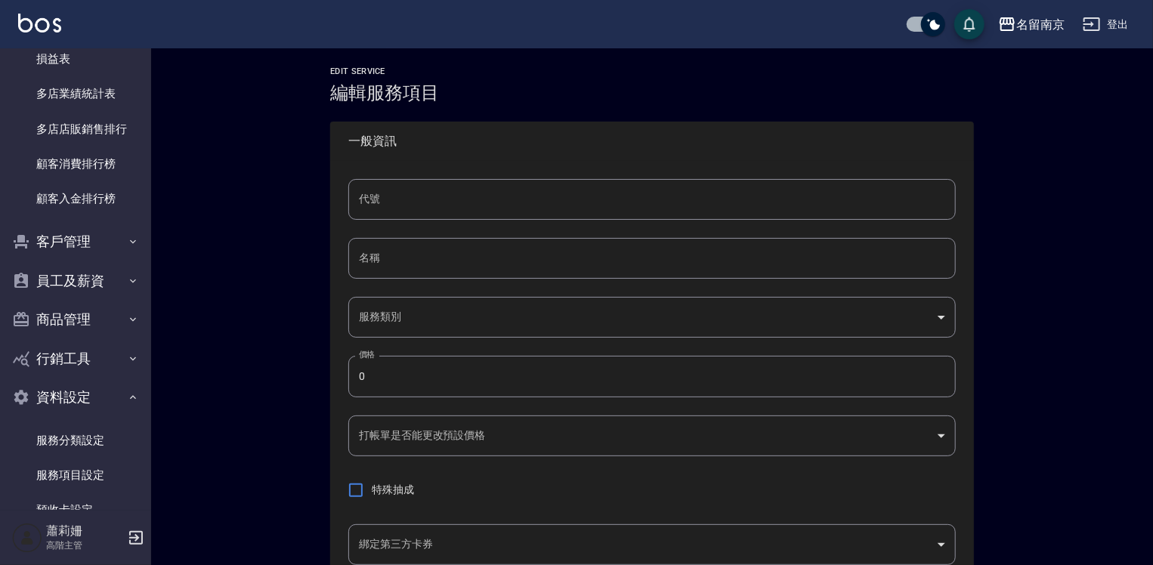
type input "610"
type input "５Ｇ護卡"
type input "1c4f4ff4-7f83-4cc6-81d4-db3408e39490"
type input "3900"
type input "FALSE"
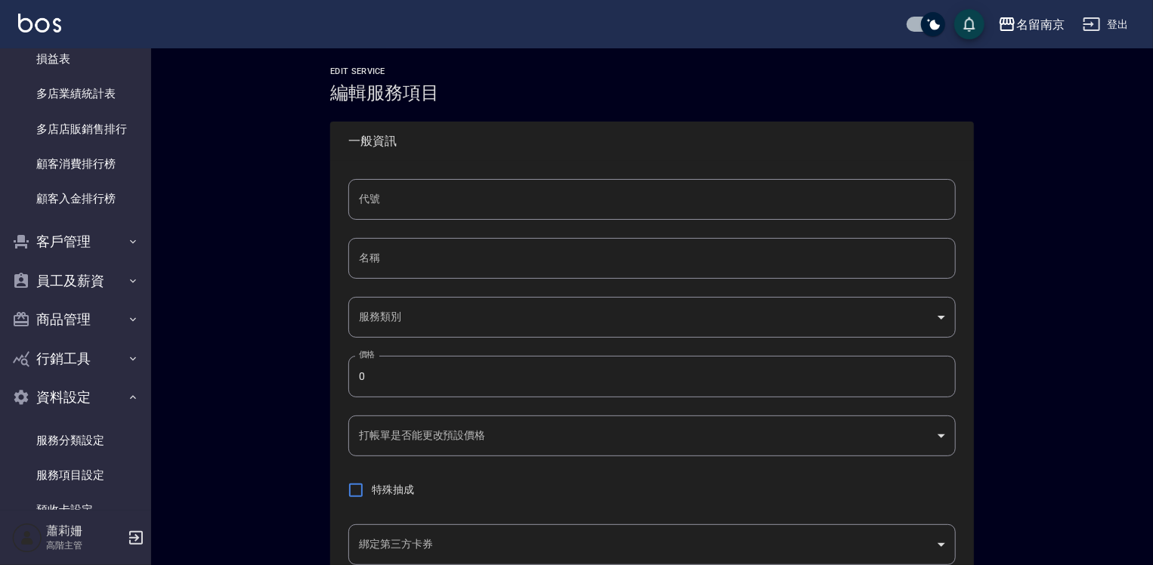
type input "none"
type input "UNSET"
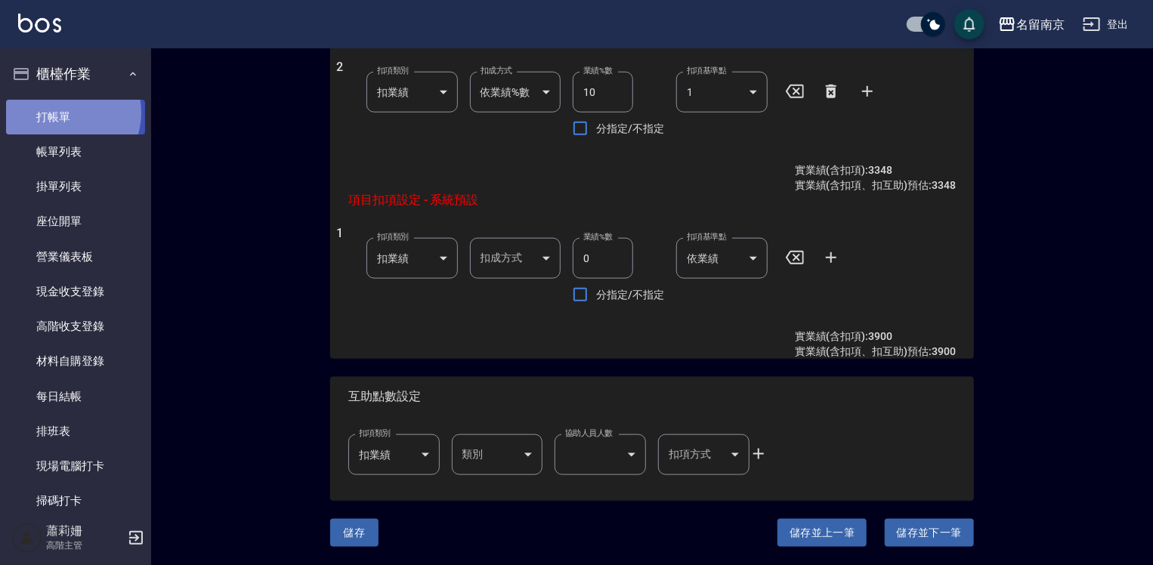
click at [67, 113] on link "打帳單" at bounding box center [75, 117] width 139 height 35
